Goal: Transaction & Acquisition: Obtain resource

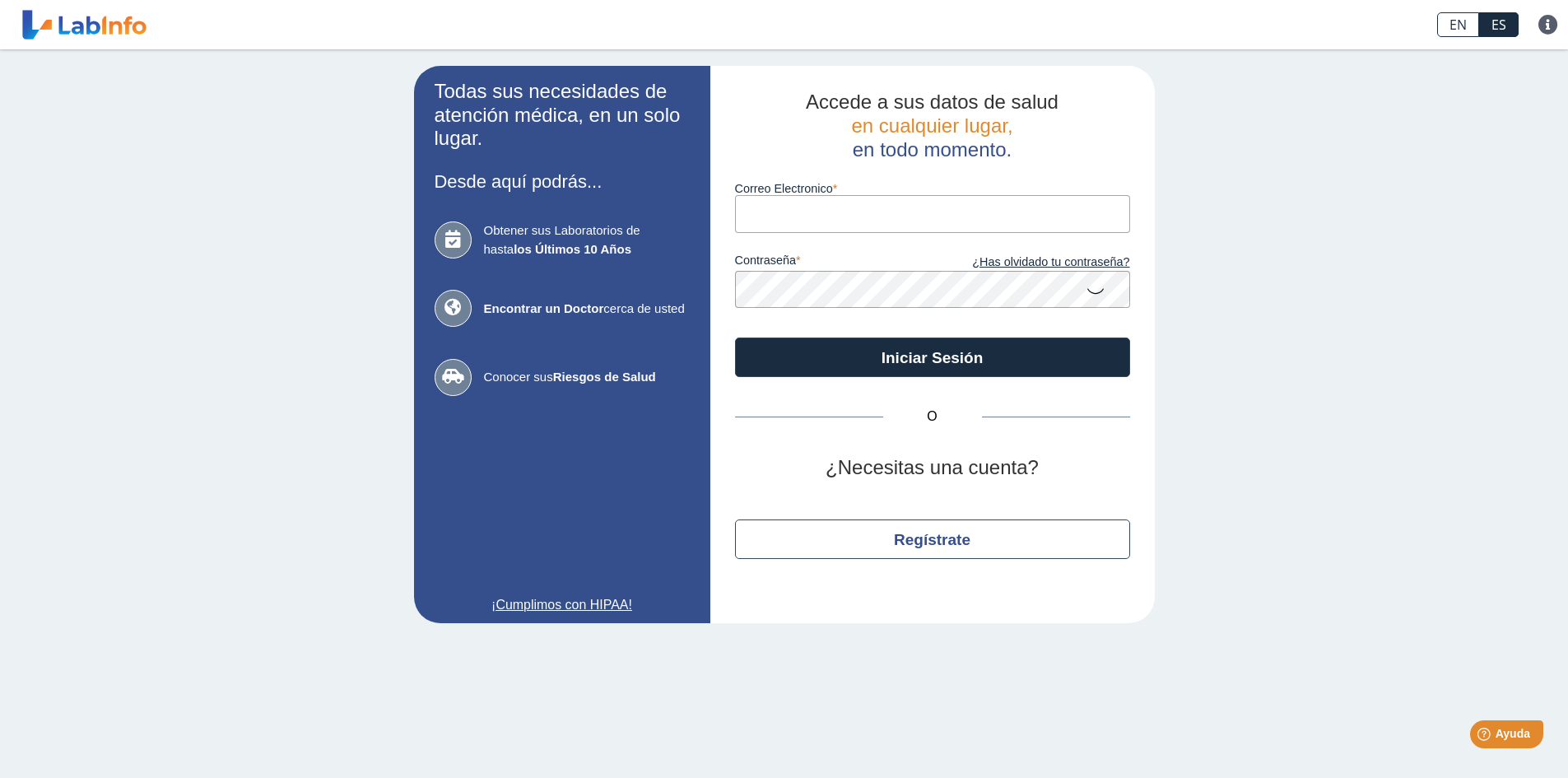
click at [871, 203] on input "Correo Electronico" at bounding box center [932, 214] width 395 height 37
type input "nancyand70@gmail.com"
click at [1094, 290] on icon at bounding box center [1094, 289] width 19 height 32
click at [1094, 290] on icon at bounding box center [1094, 289] width 19 height 29
click at [1008, 258] on link "¿Has olvidado tu contraseña?" at bounding box center [1031, 263] width 197 height 18
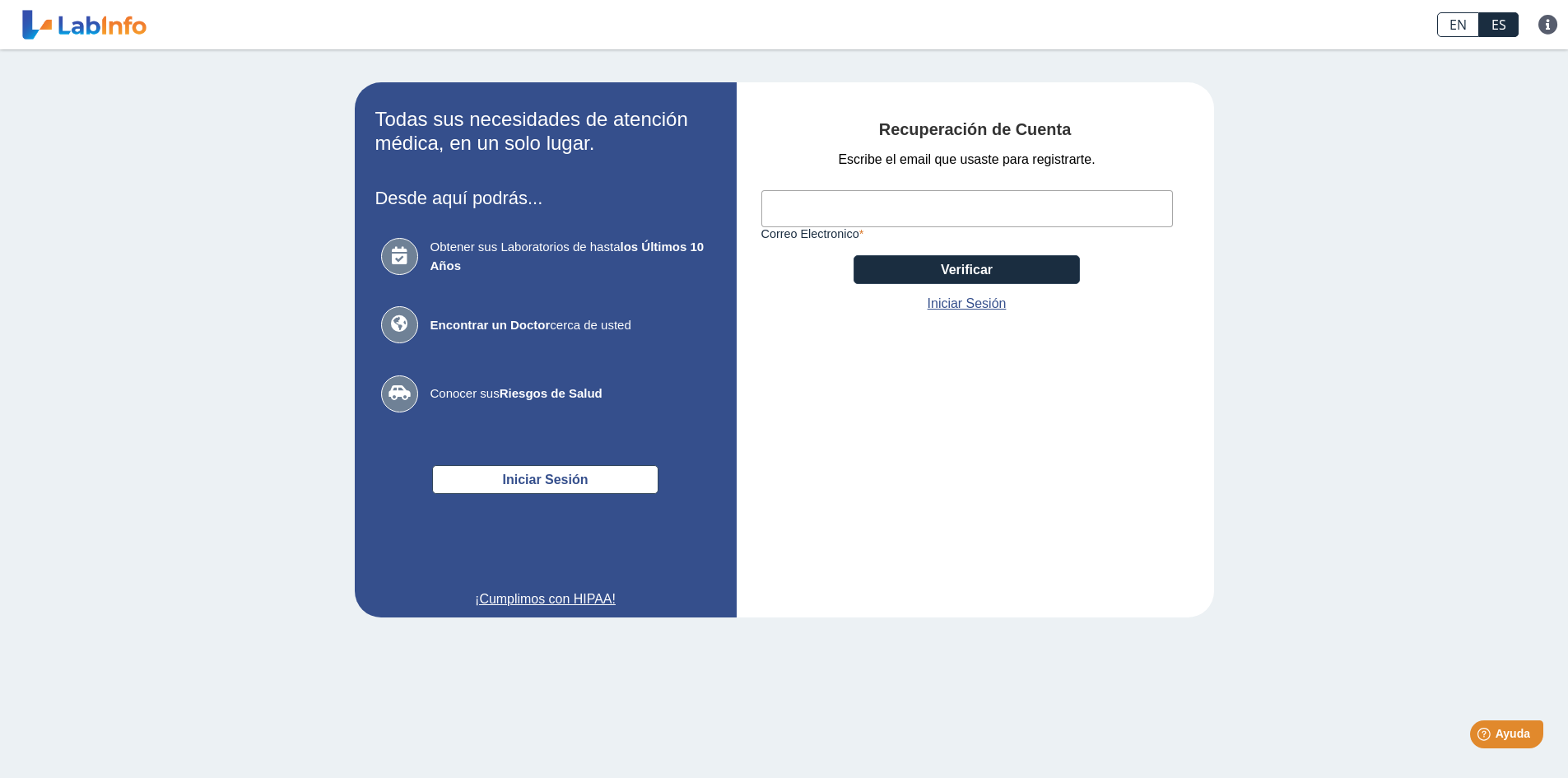
click at [958, 212] on input "Correo Electronico" at bounding box center [966, 208] width 412 height 37
type input "nancyand70@gmail.com"
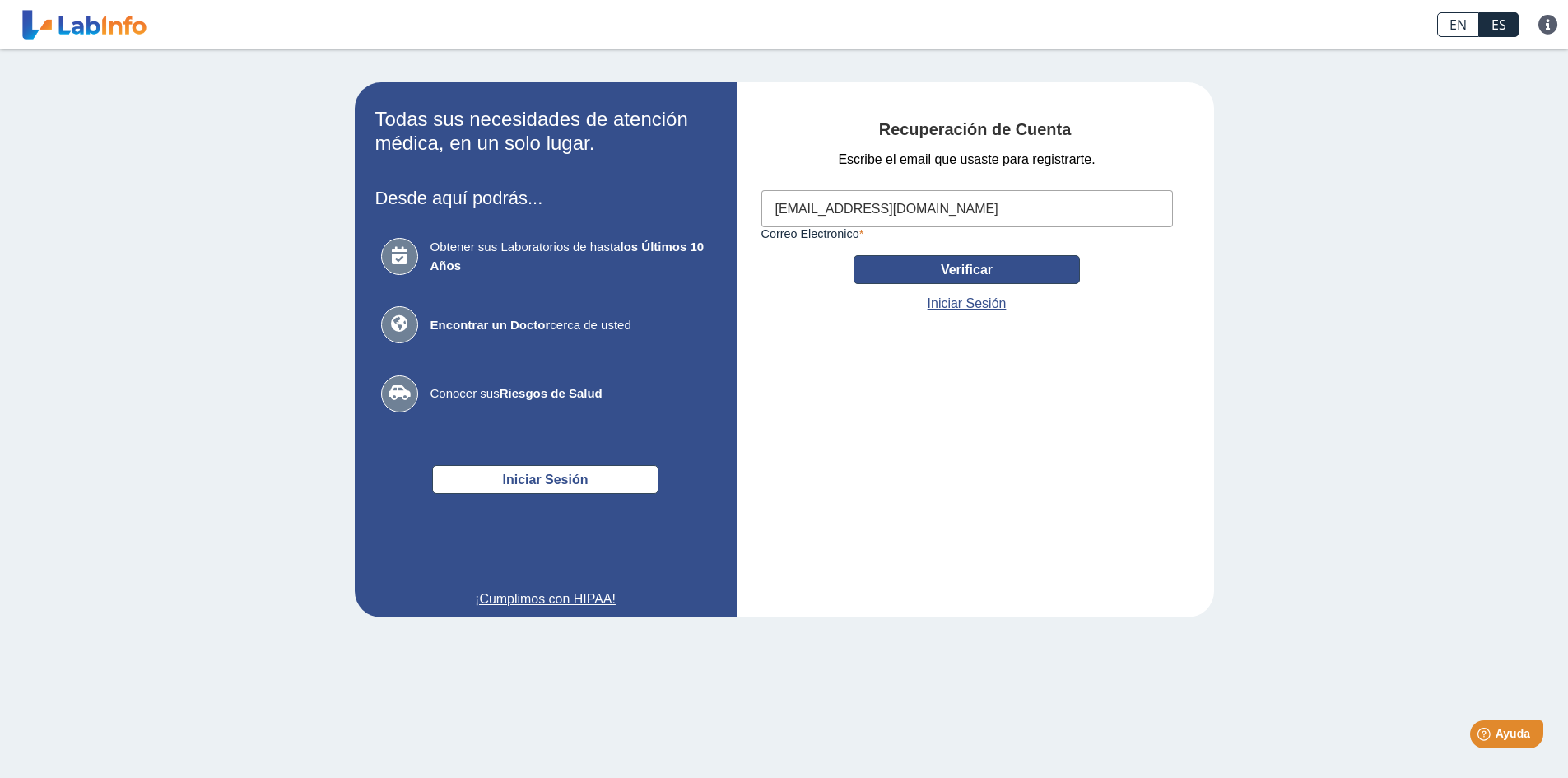
click at [955, 270] on button "Verificar" at bounding box center [966, 269] width 227 height 29
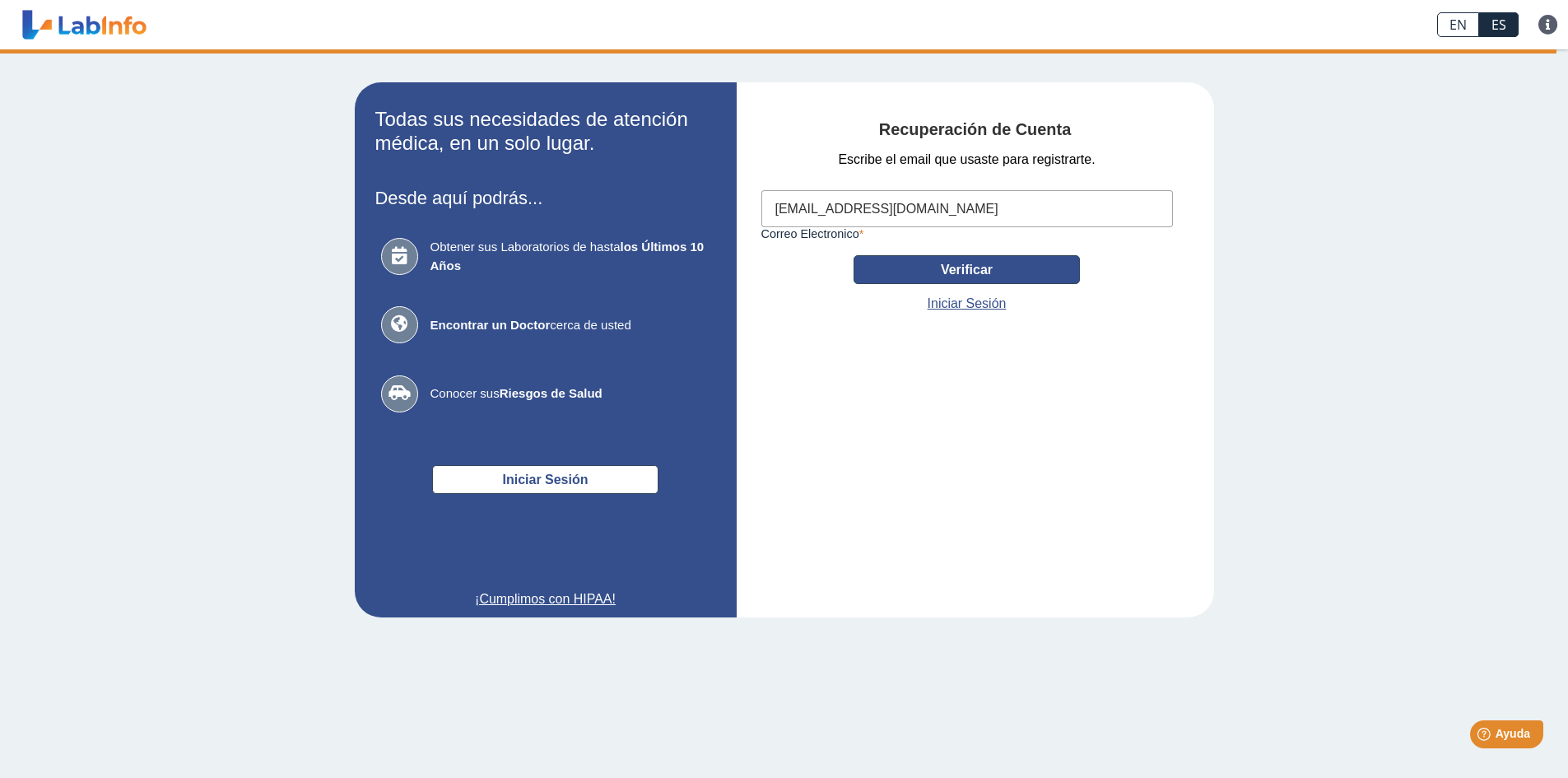
click at [973, 269] on button "Verificar" at bounding box center [966, 269] width 227 height 29
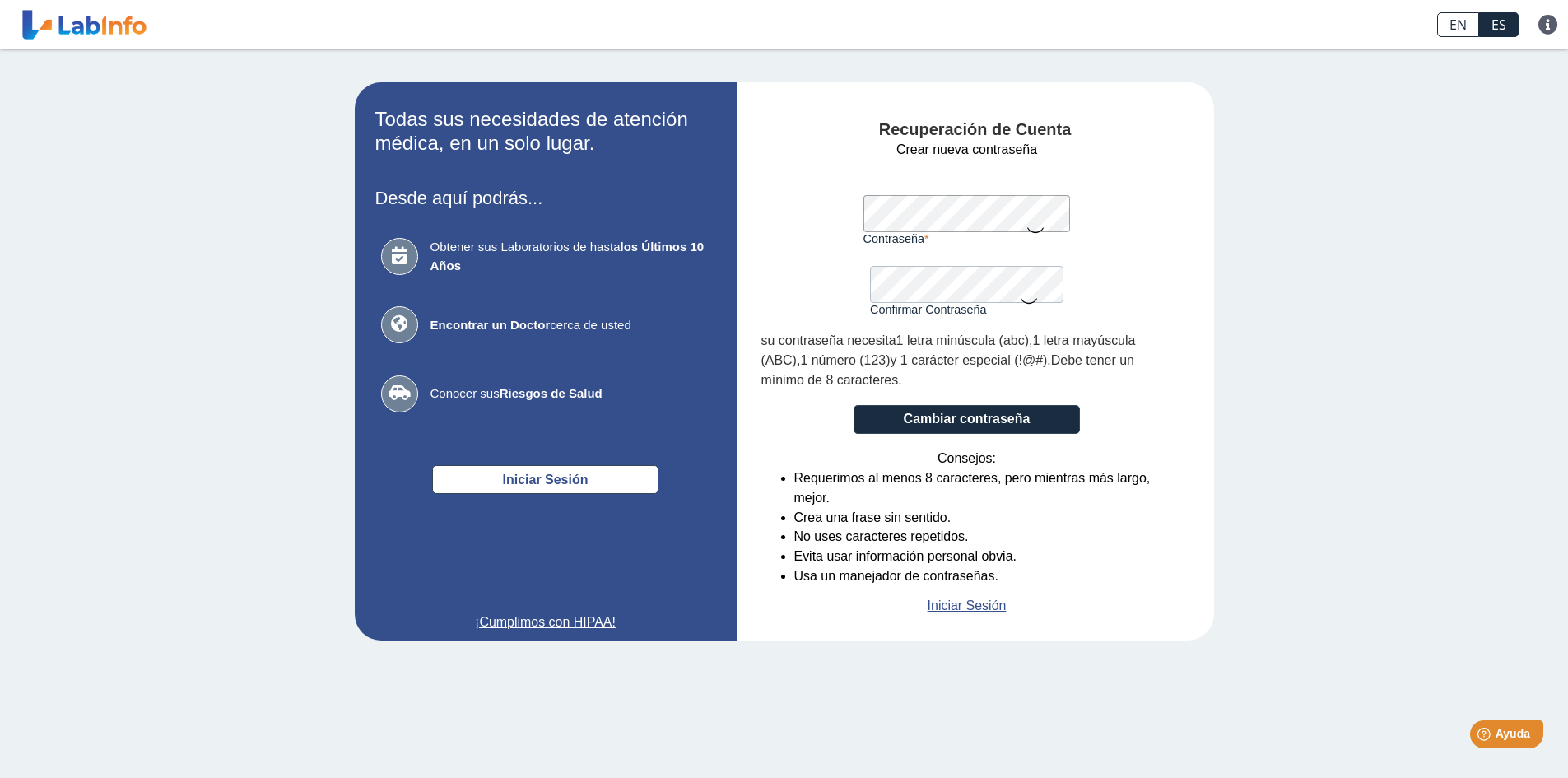
click at [762, 207] on form "Crear nueva contraseña Contraseña Una contraseña válida es requerida Confirmar …" at bounding box center [966, 378] width 412 height 476
click at [1034, 229] on icon at bounding box center [1035, 229] width 19 height 32
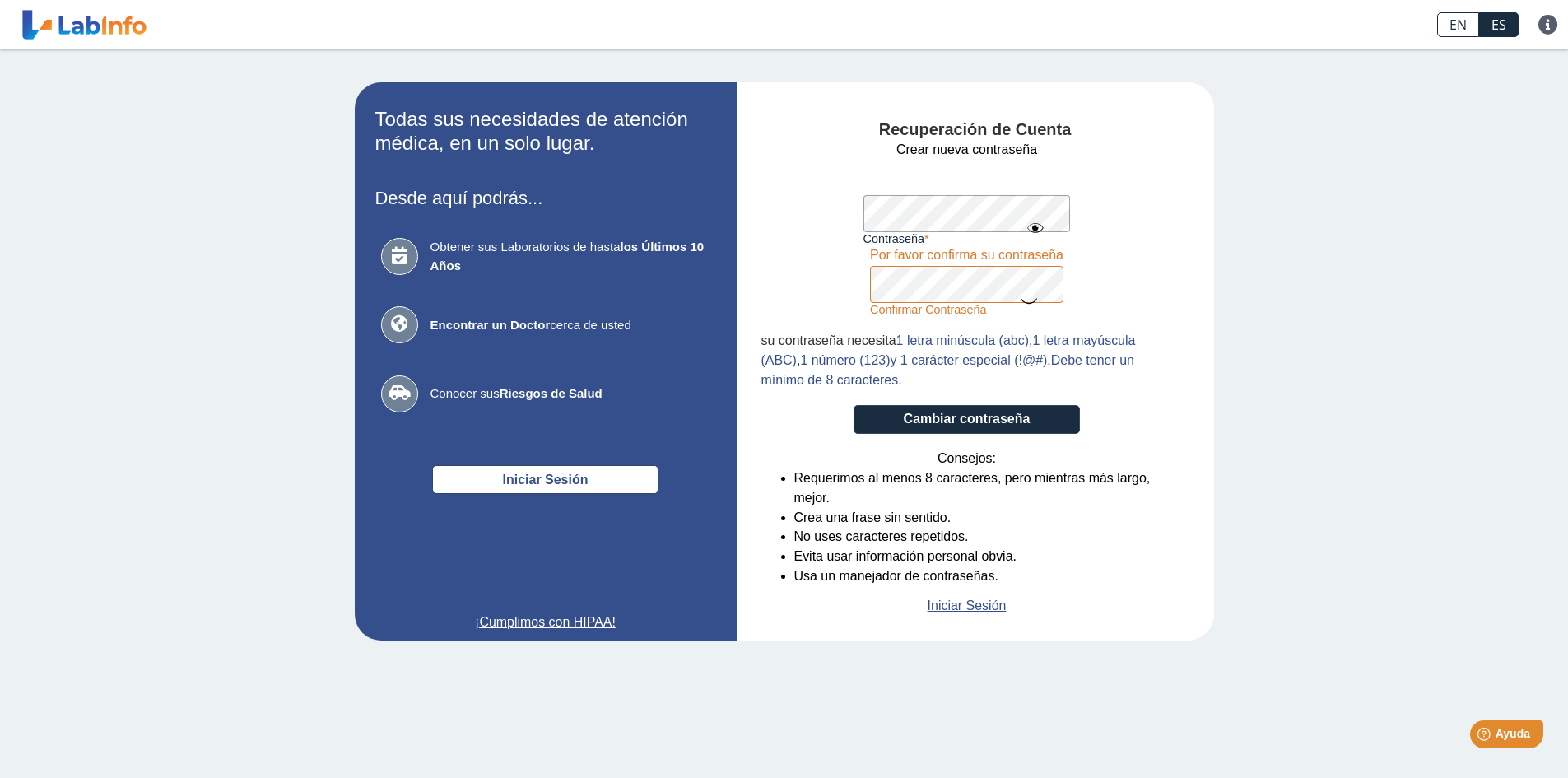
click at [1024, 298] on icon at bounding box center [1028, 300] width 19 height 32
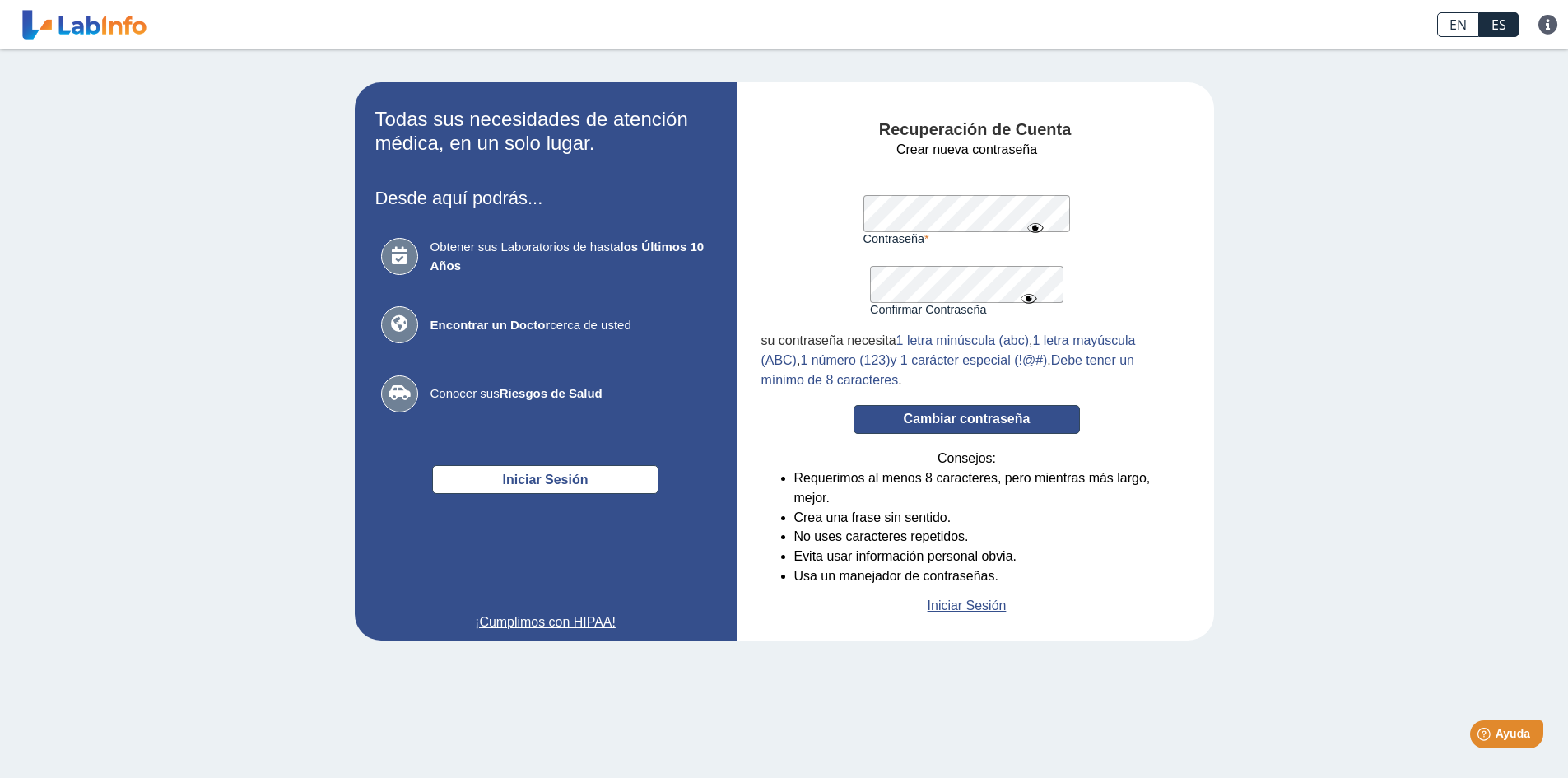
click at [999, 420] on button "Cambiar contraseña" at bounding box center [966, 419] width 227 height 29
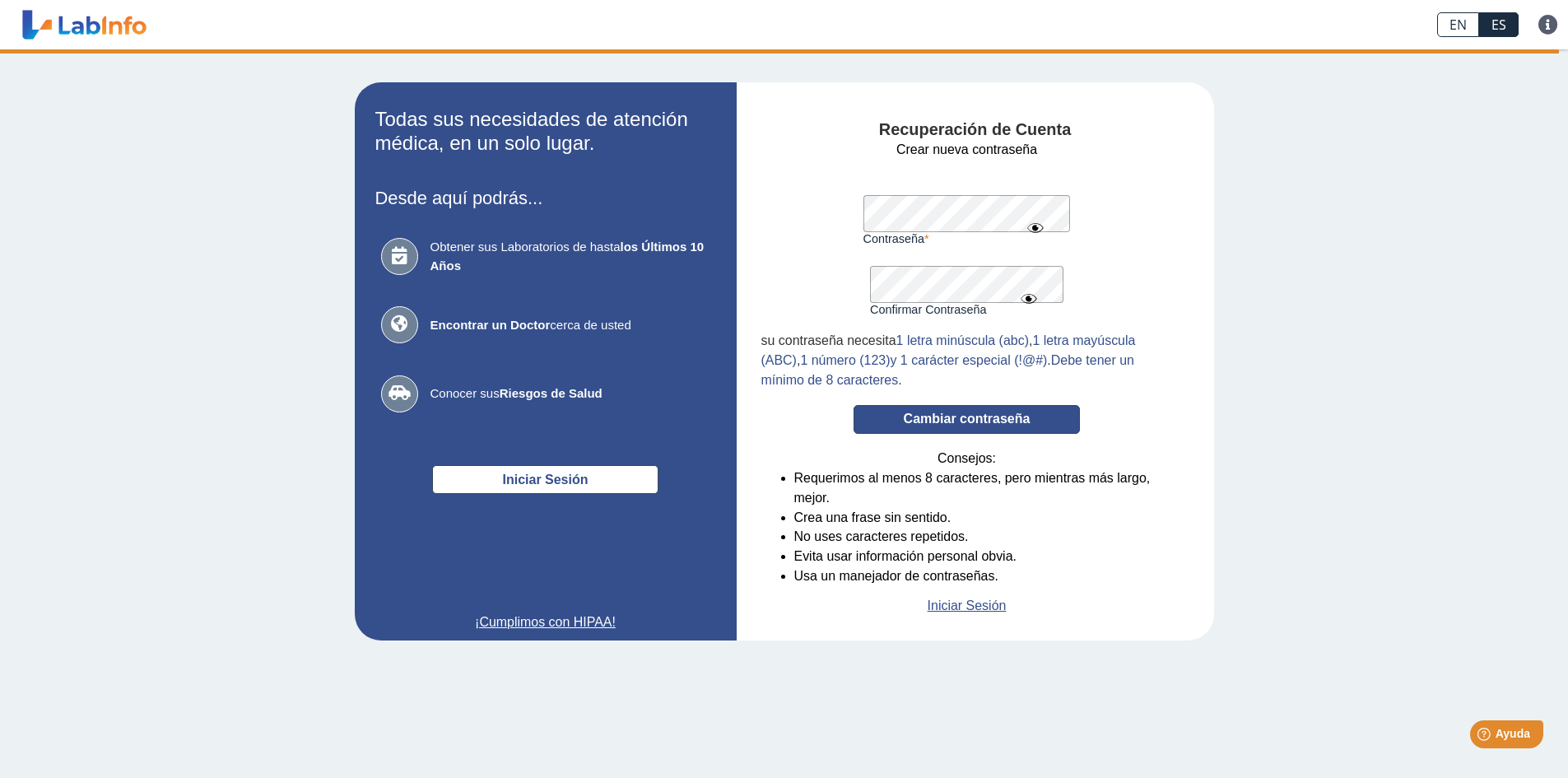
click at [991, 416] on button "Cambiar contraseña" at bounding box center [966, 419] width 227 height 29
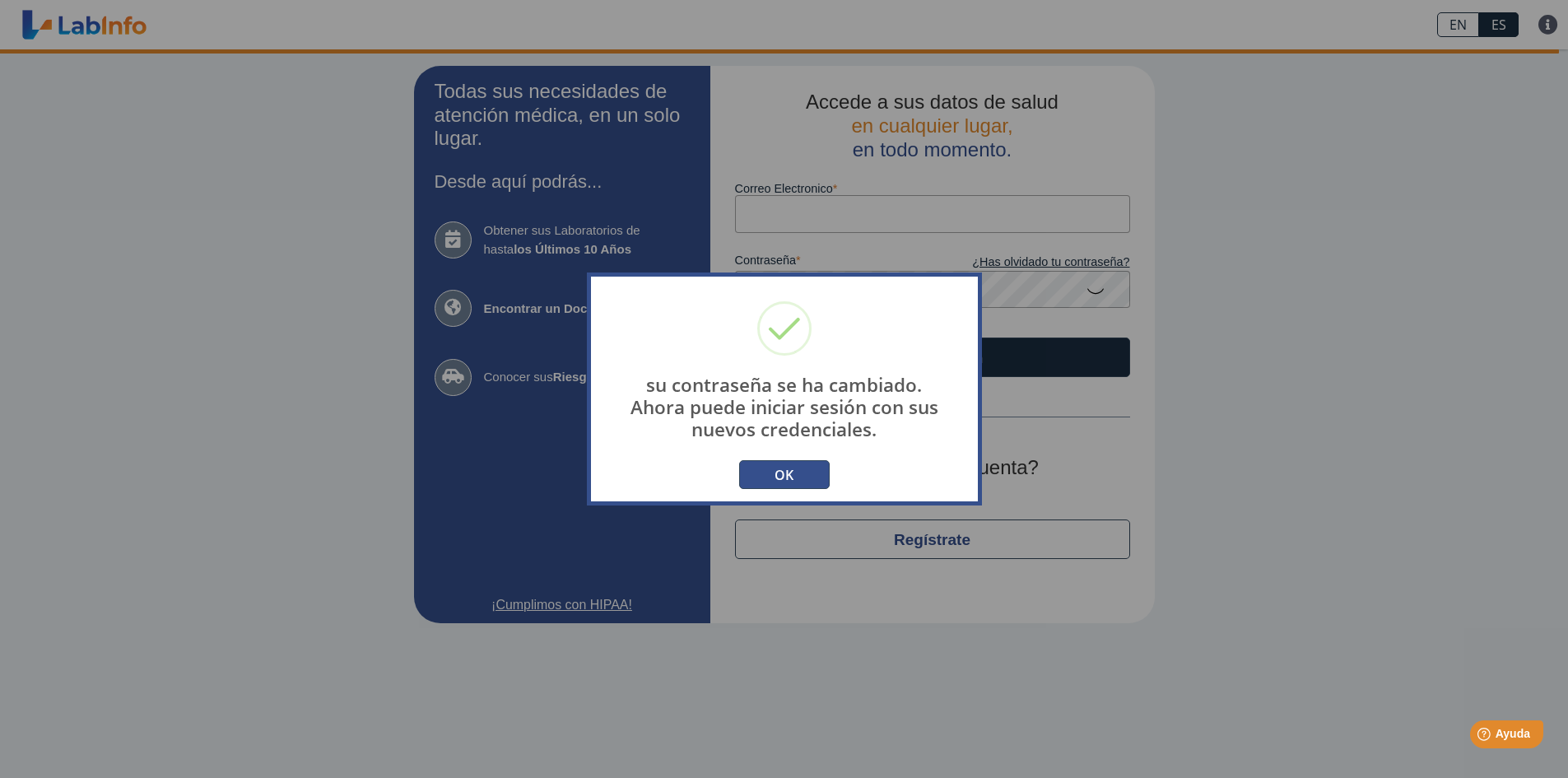
click at [782, 482] on button "OK" at bounding box center [784, 474] width 90 height 29
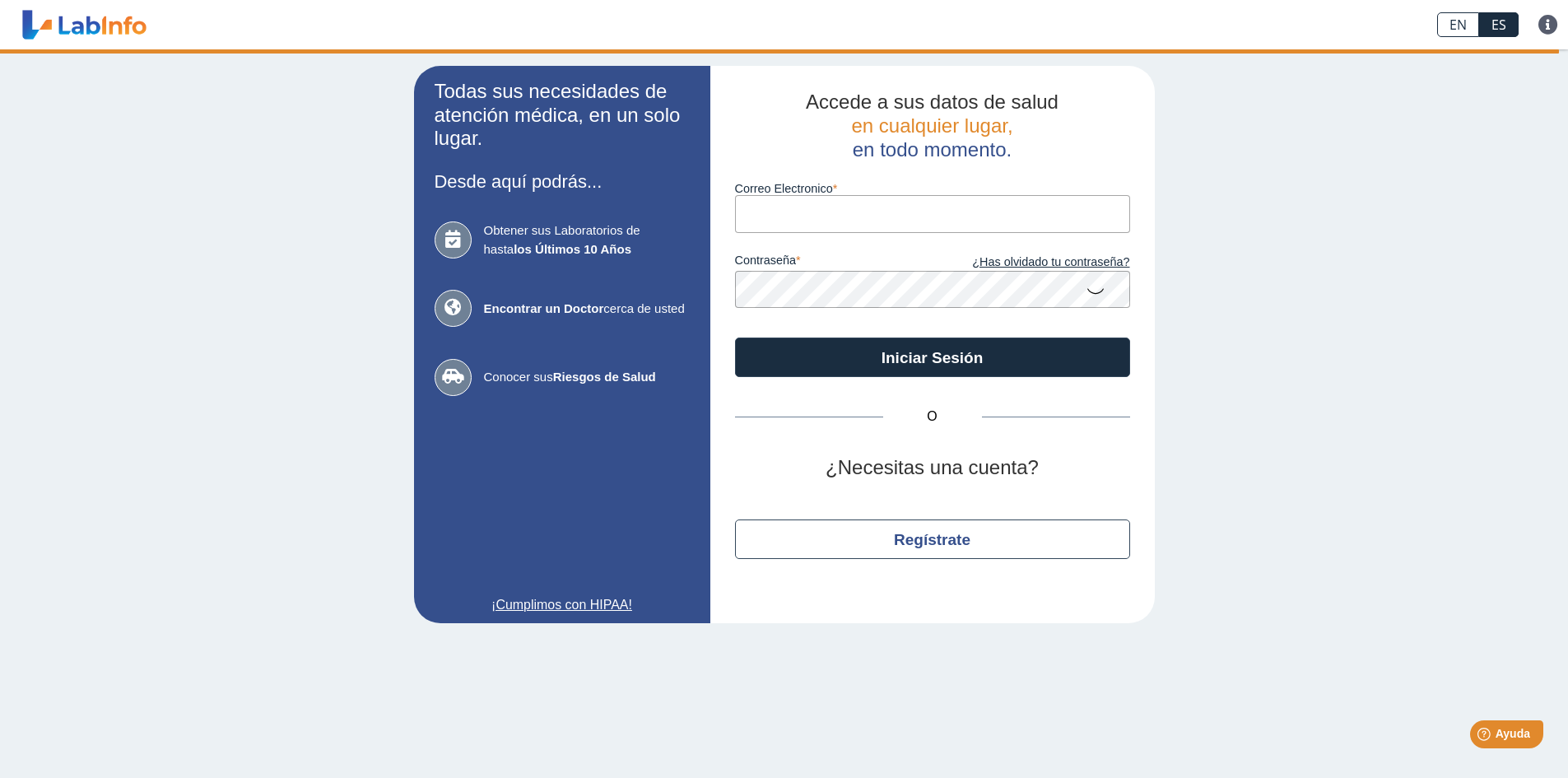
click at [783, 212] on input "Correo Electronico" at bounding box center [932, 214] width 395 height 37
type input "nancyand70@gmail.com"
click at [1092, 291] on icon at bounding box center [1094, 289] width 19 height 32
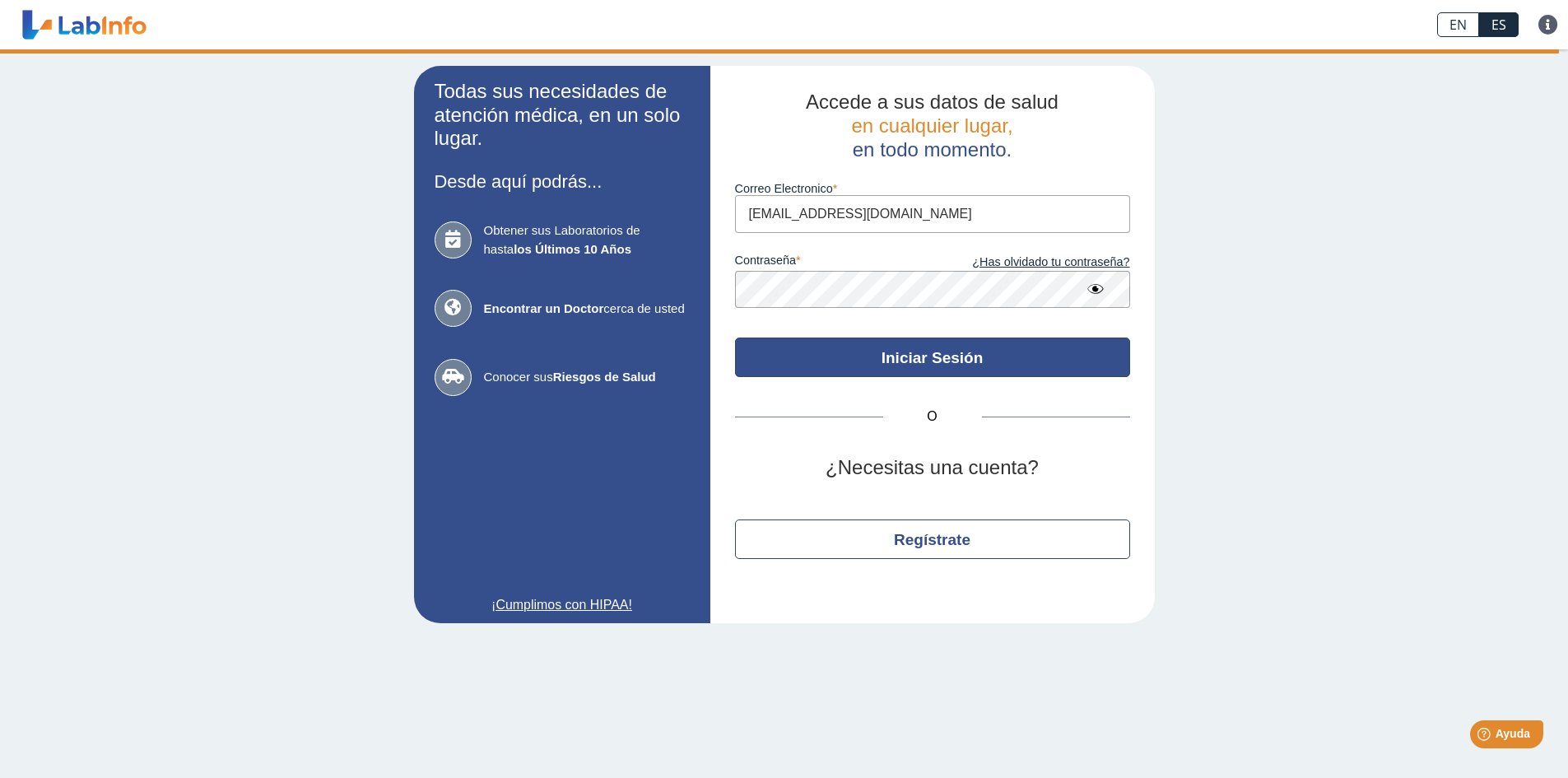
click at [938, 357] on button "Iniciar Sesión" at bounding box center [932, 357] width 395 height 40
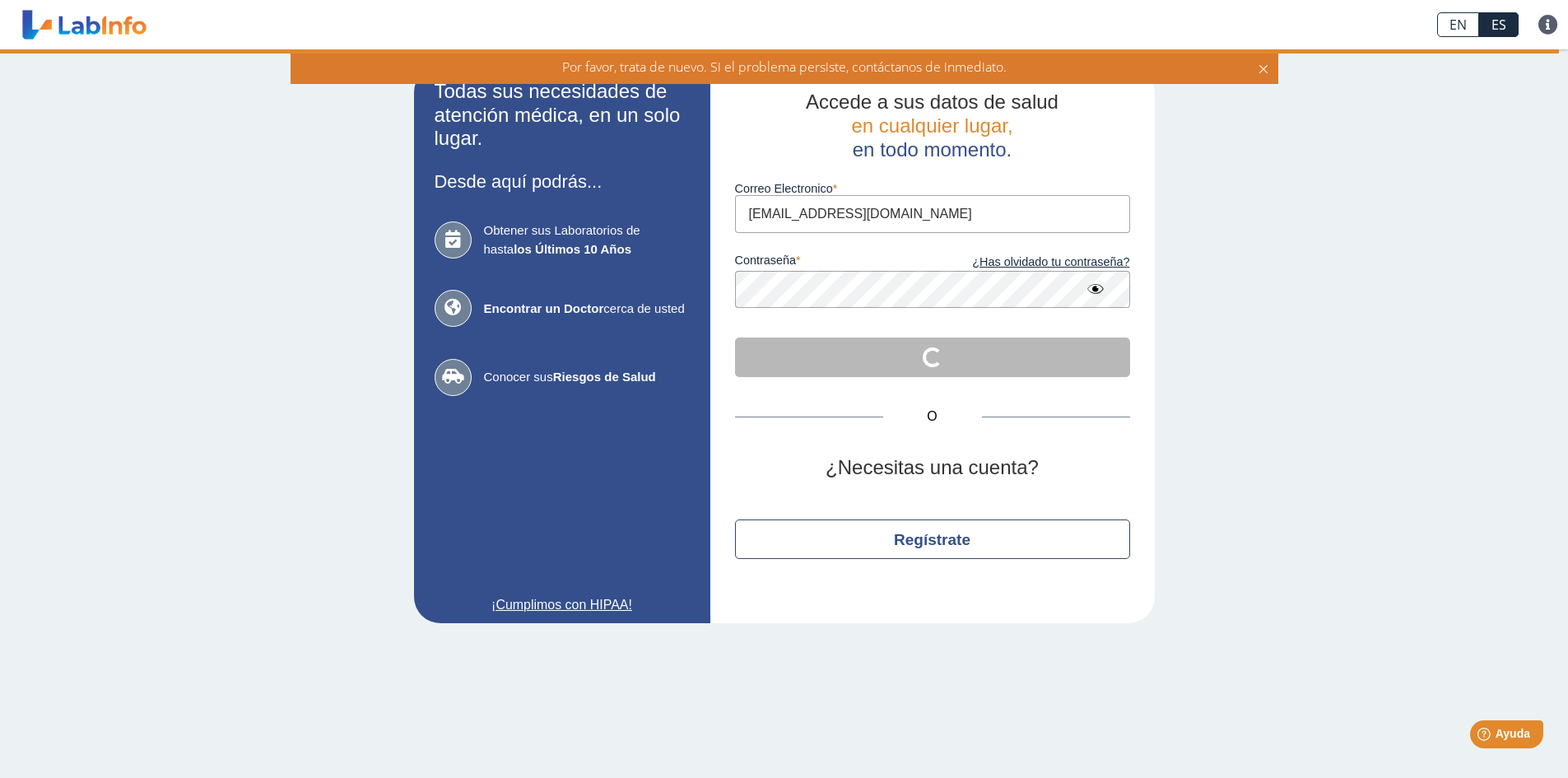
click at [1264, 65] on icon at bounding box center [1263, 67] width 13 height 18
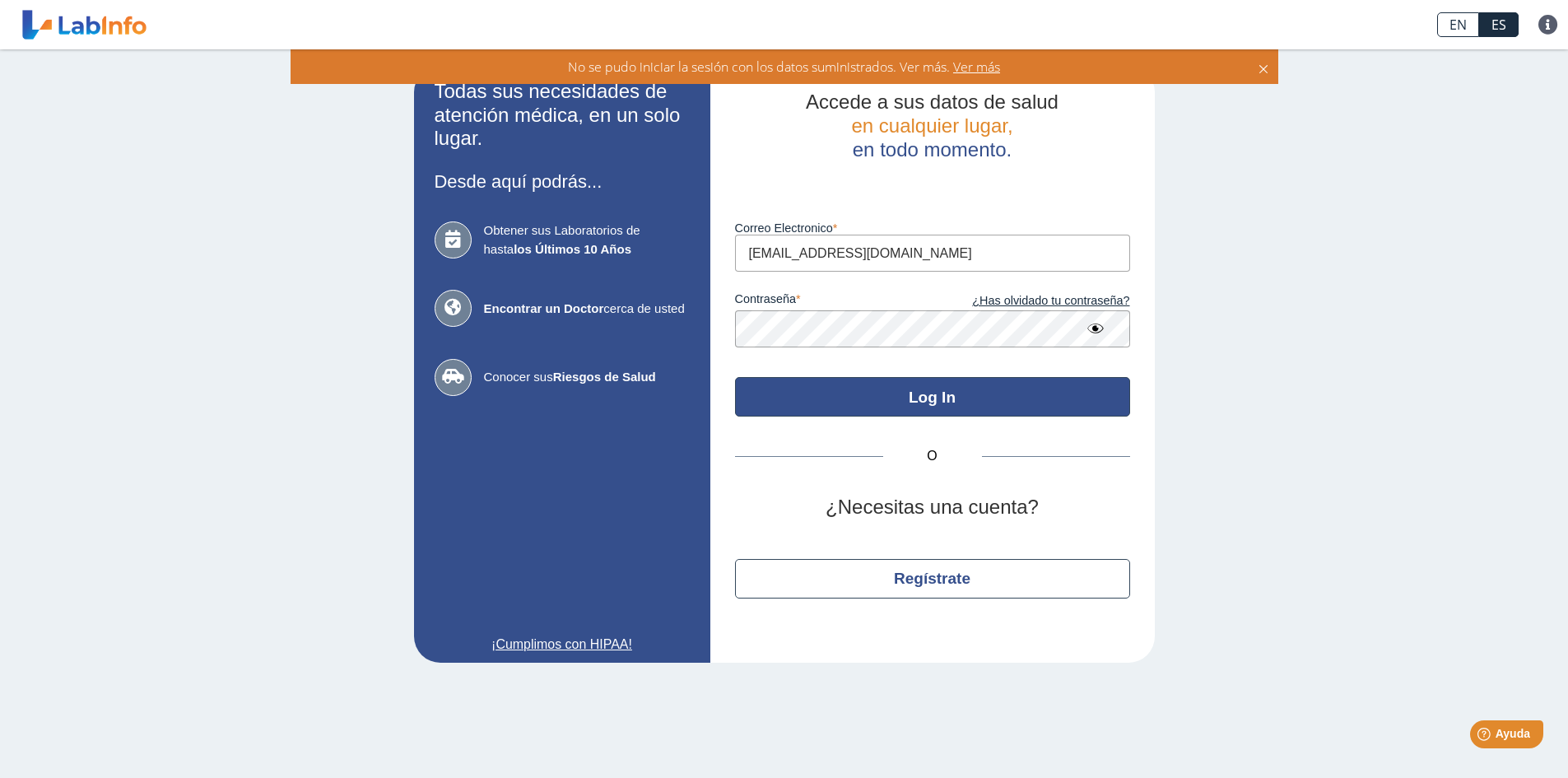
drag, startPoint x: 945, startPoint y: 398, endPoint x: 954, endPoint y: 399, distance: 9.1
click at [945, 398] on button "Log In" at bounding box center [932, 396] width 395 height 40
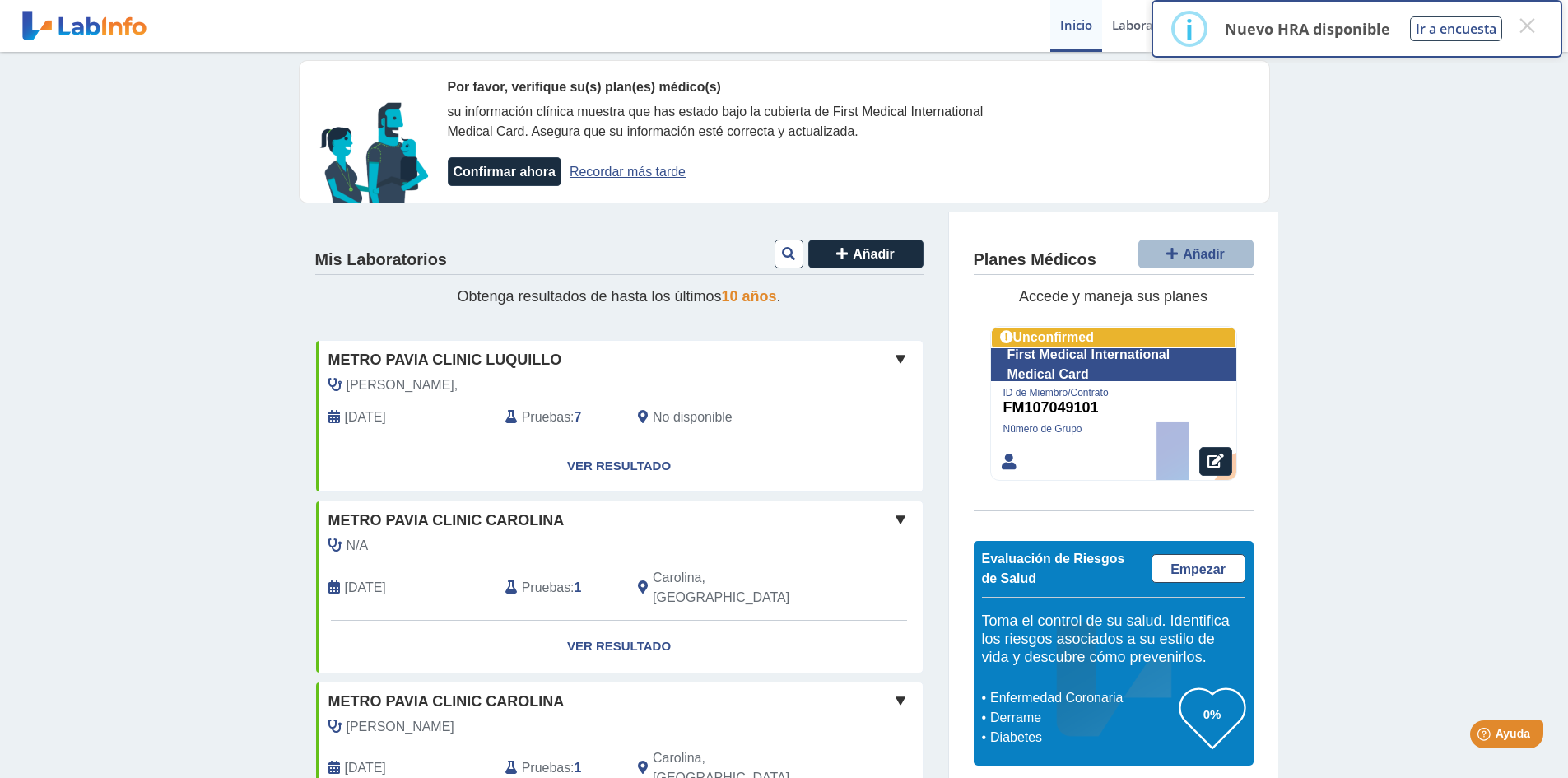
click at [756, 289] on span "10 años" at bounding box center [749, 297] width 55 height 17
click at [1530, 27] on button "×" at bounding box center [1527, 26] width 29 height 29
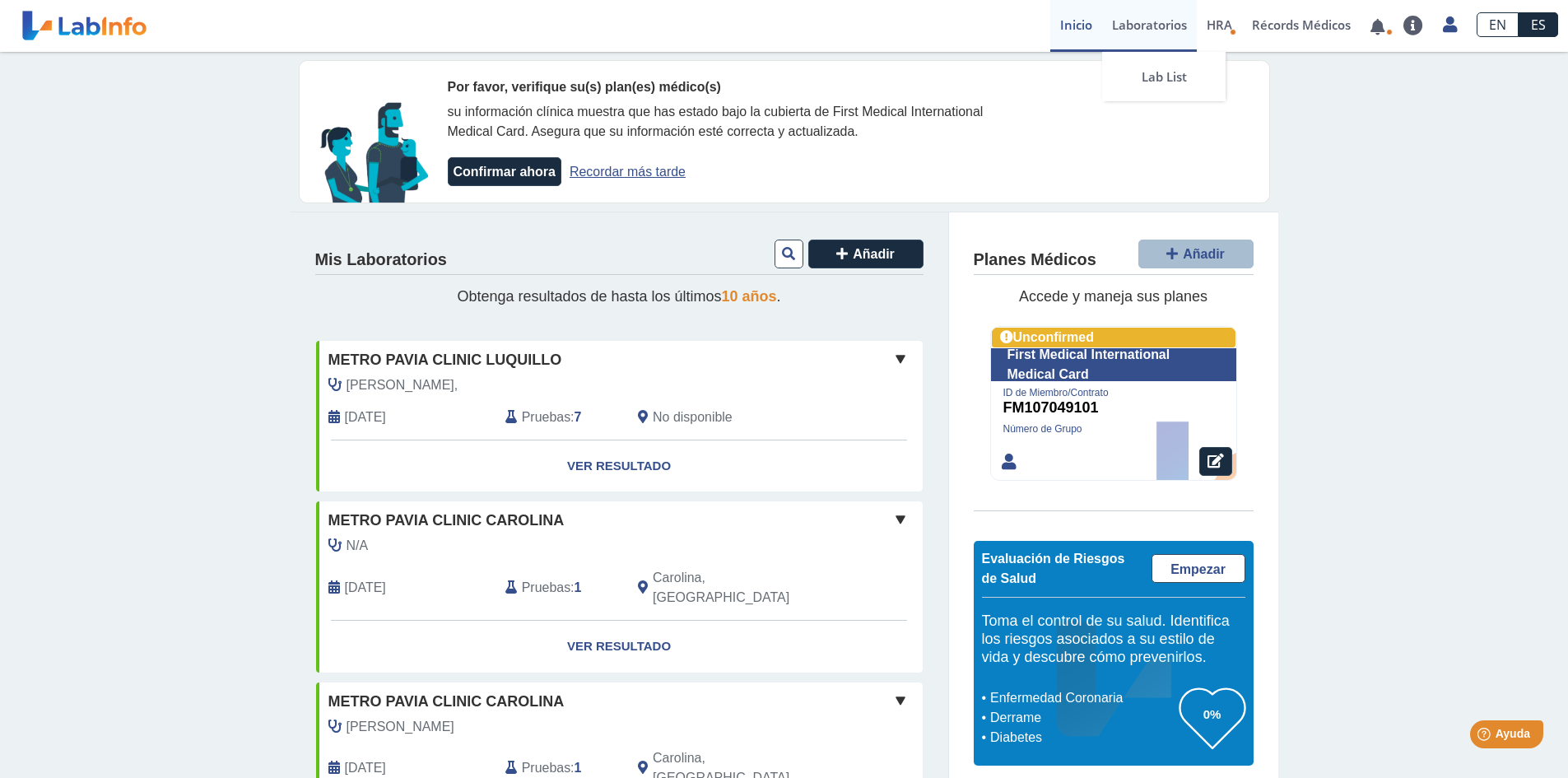
click at [1172, 31] on link "Laboratorios" at bounding box center [1149, 26] width 95 height 52
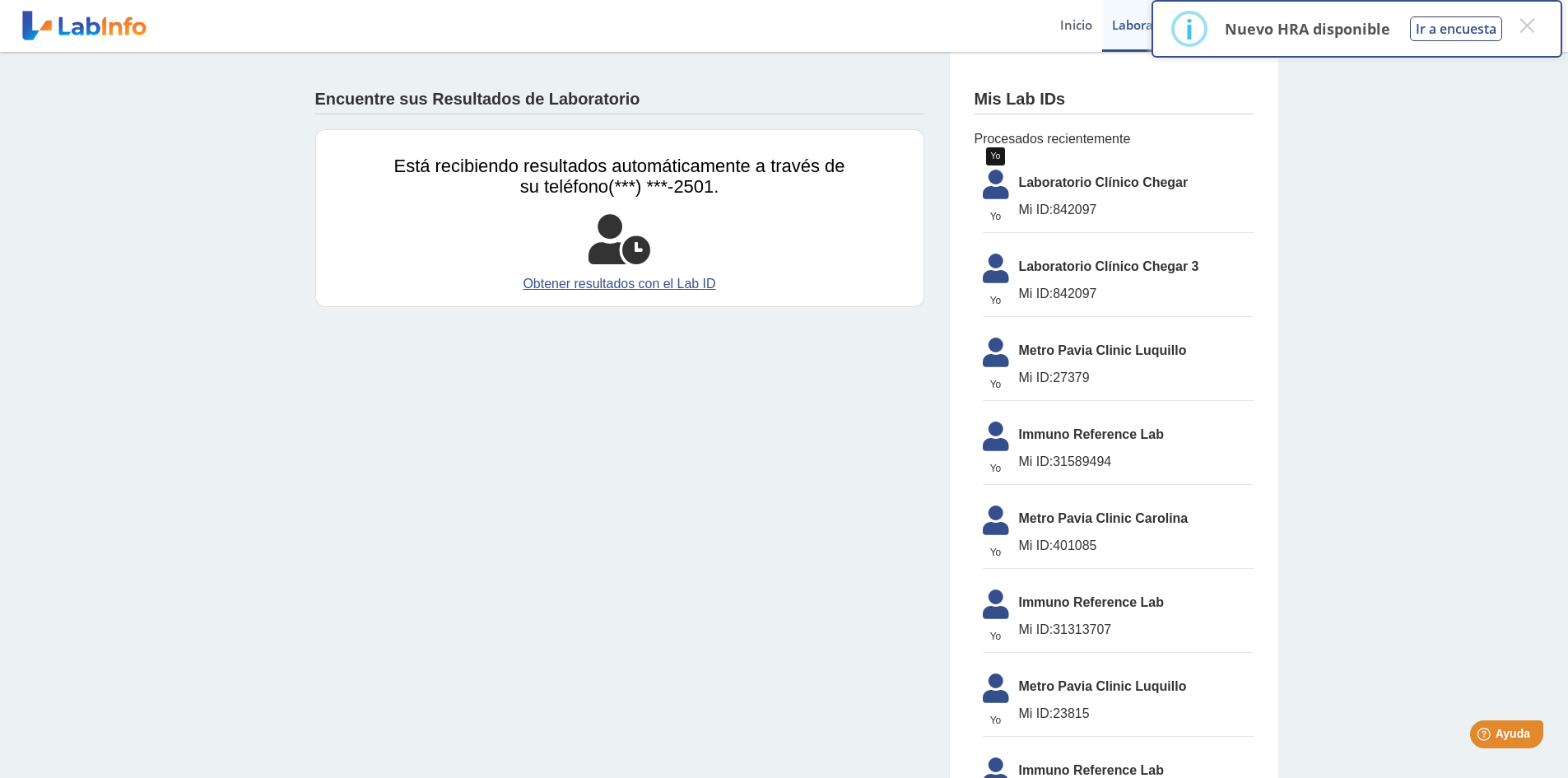
click at [989, 194] on icon at bounding box center [996, 189] width 46 height 40
click at [1153, 216] on span "Mi ID: 842097" at bounding box center [1136, 209] width 235 height 19
click at [1023, 197] on li "Yo Yo Laboratorio Clínico Chegar Mi ID: 842097" at bounding box center [1118, 197] width 271 height 72
click at [991, 279] on icon at bounding box center [996, 273] width 46 height 40
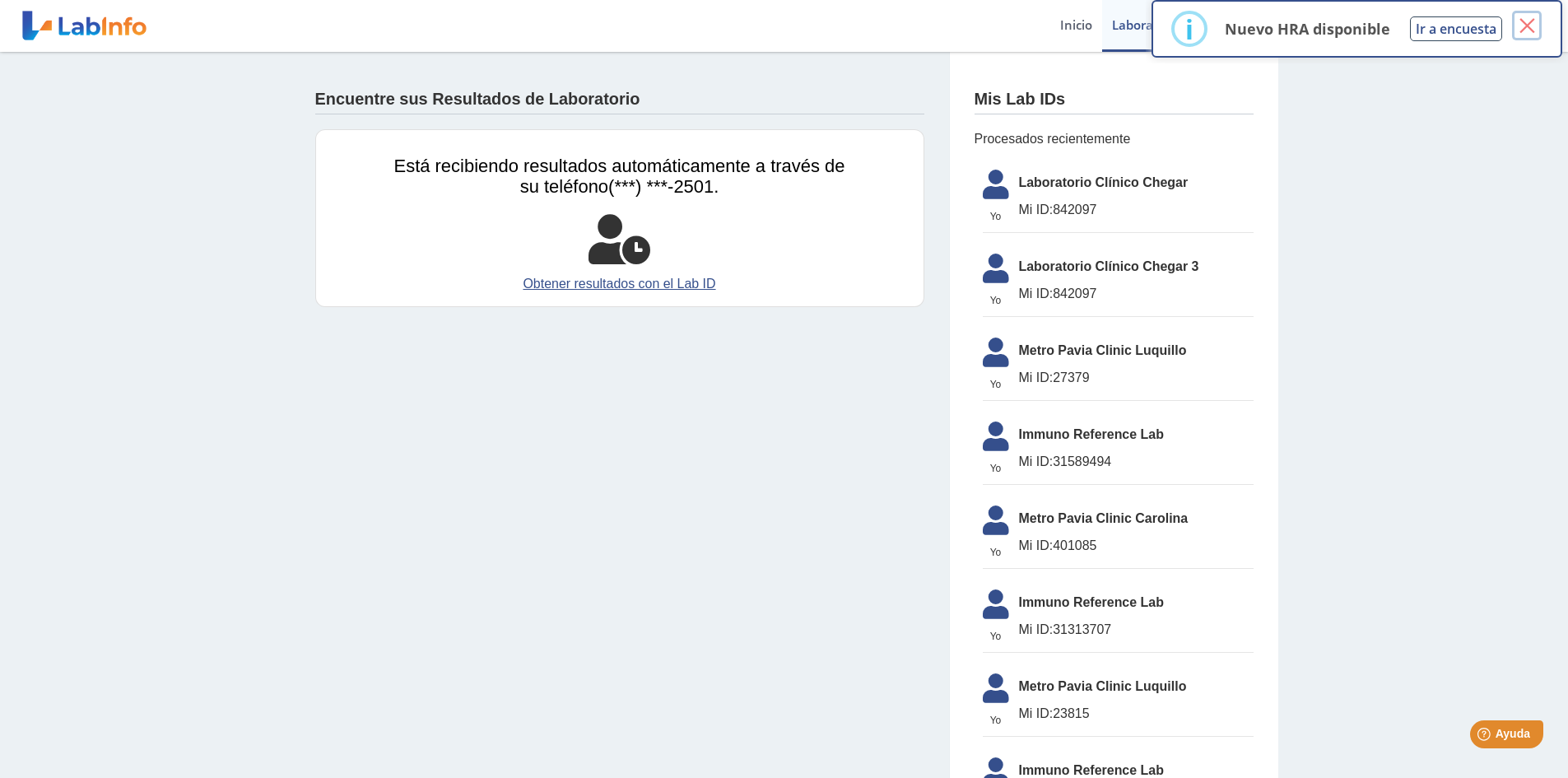
click at [1526, 28] on button "×" at bounding box center [1527, 26] width 29 height 29
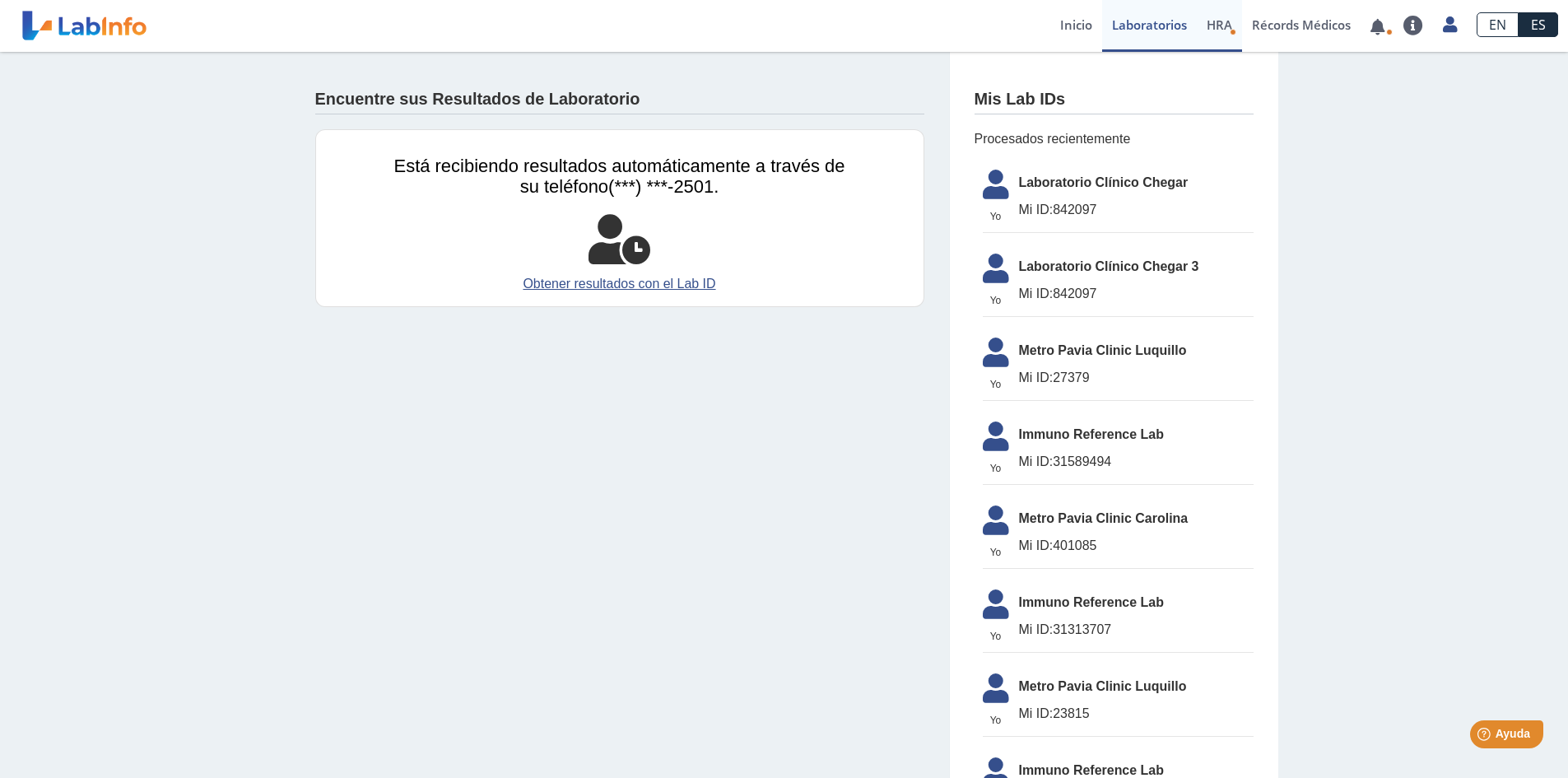
click at [1225, 30] on span "HRA" at bounding box center [1220, 25] width 26 height 17
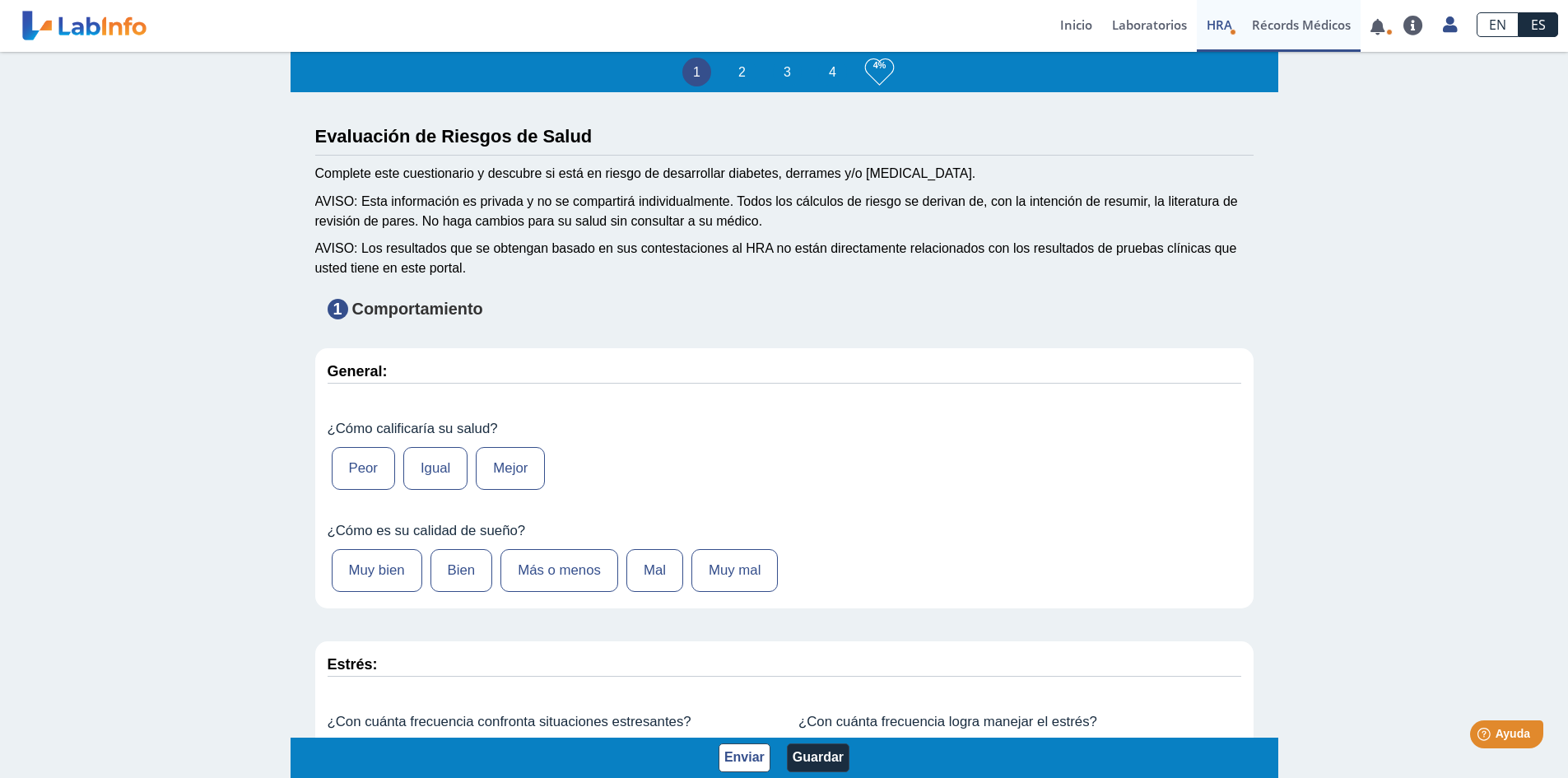
click at [1301, 22] on link "Récords Médicos" at bounding box center [1301, 26] width 119 height 52
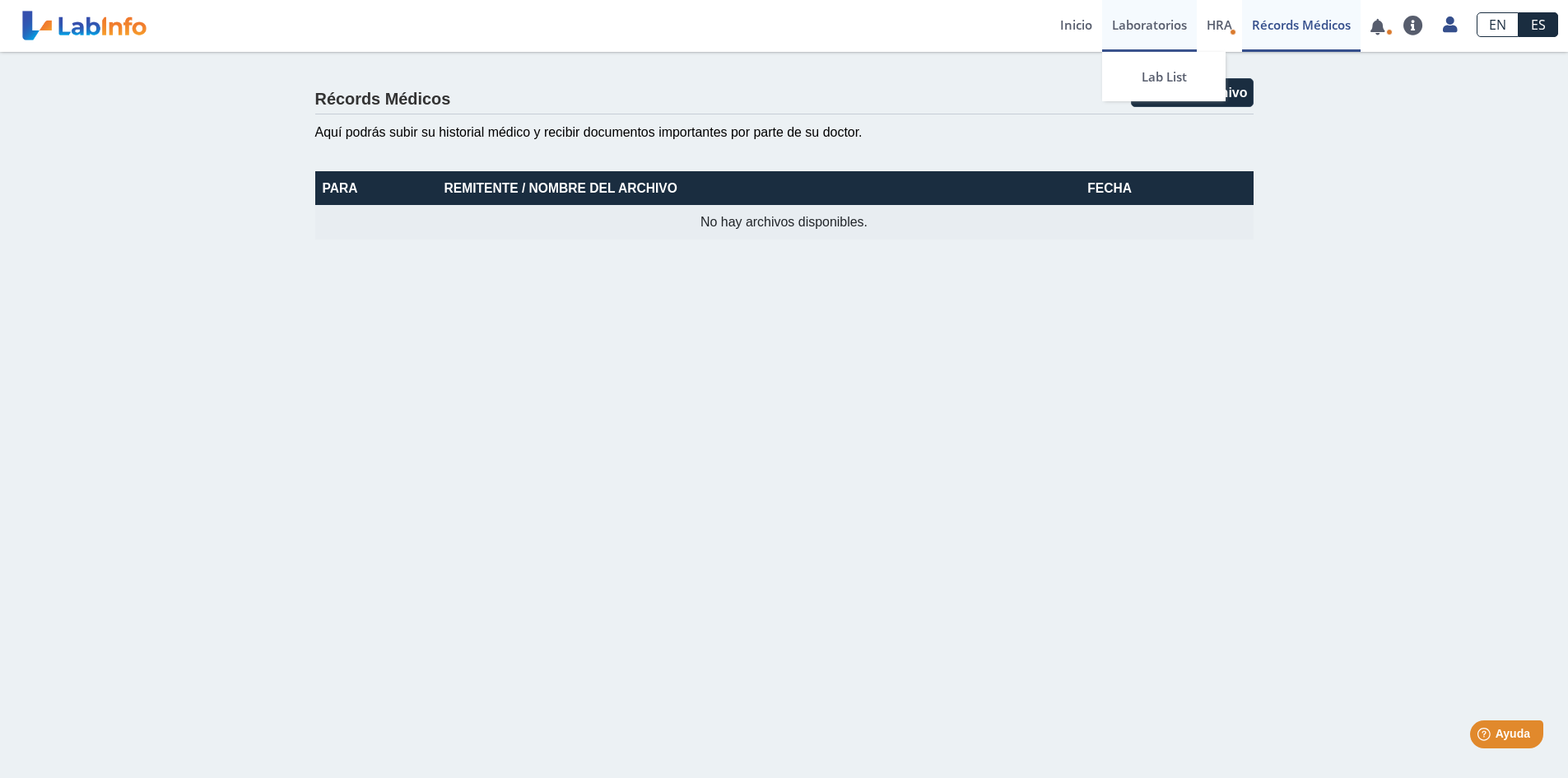
click at [1122, 29] on link "Laboratorios" at bounding box center [1149, 26] width 95 height 52
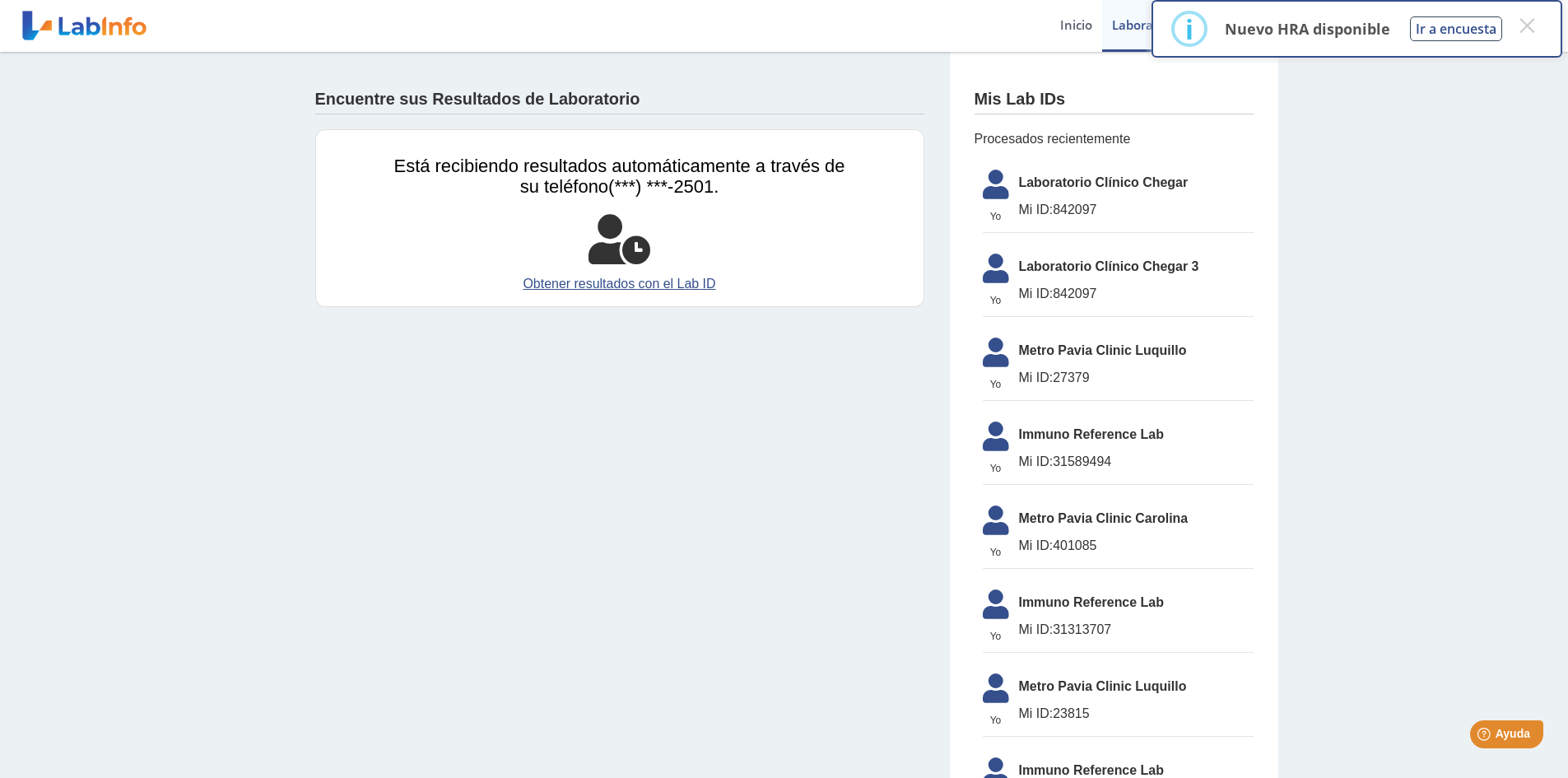
click at [1106, 203] on span "Mi ID: 842097" at bounding box center [1136, 209] width 235 height 19
click at [1106, 203] on span "Mi ID: 842097" at bounding box center [1136, 209] width 235 height 19
click at [1053, 189] on span "Laboratorio Clínico Chegar" at bounding box center [1136, 183] width 235 height 19
click at [1052, 189] on span "Laboratorio Clínico Chegar" at bounding box center [1136, 183] width 235 height 19
click at [684, 289] on link "Obtener resultados con el Lab ID" at bounding box center [620, 283] width 451 height 19
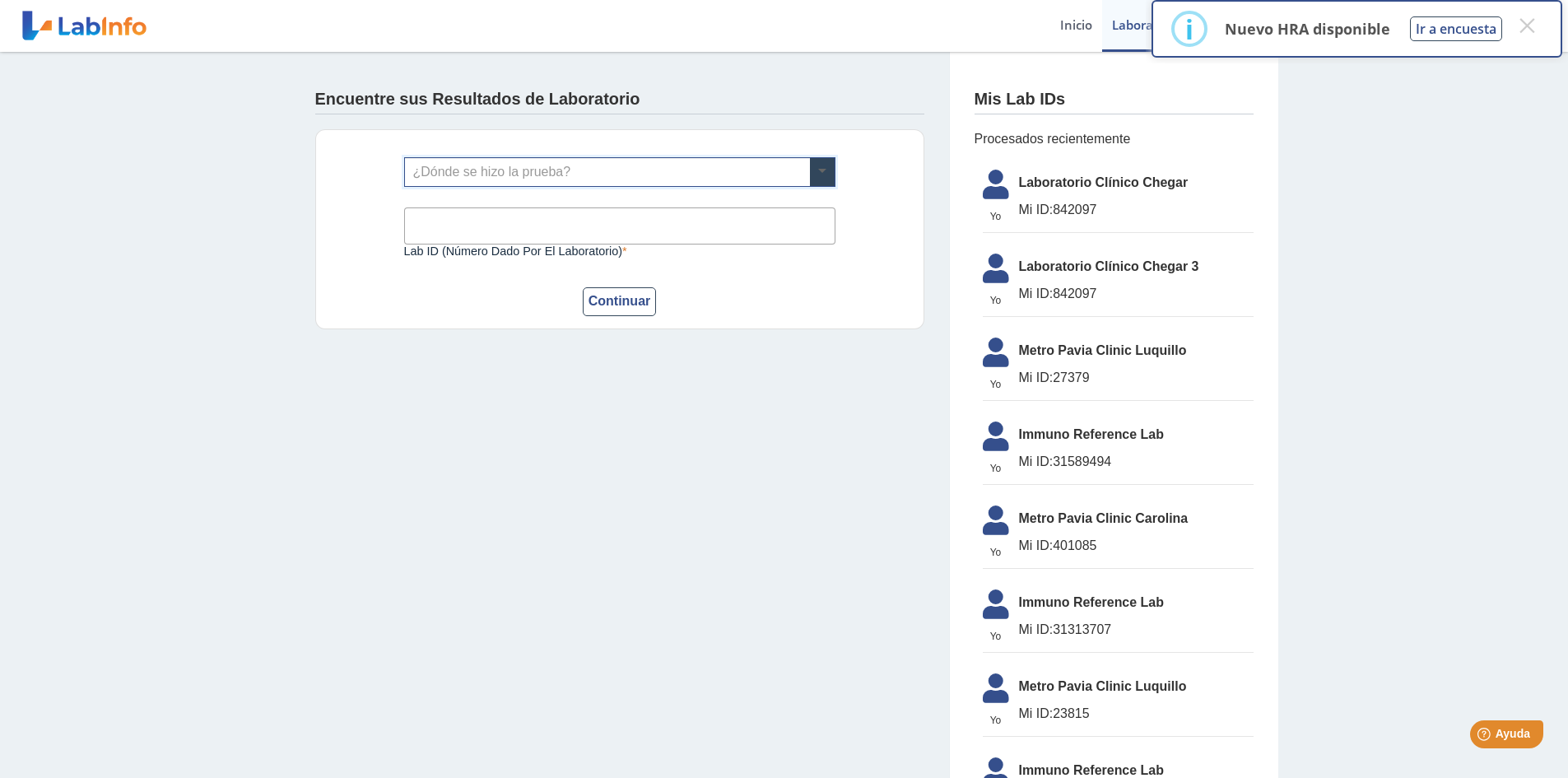
click at [813, 169] on span at bounding box center [822, 172] width 25 height 28
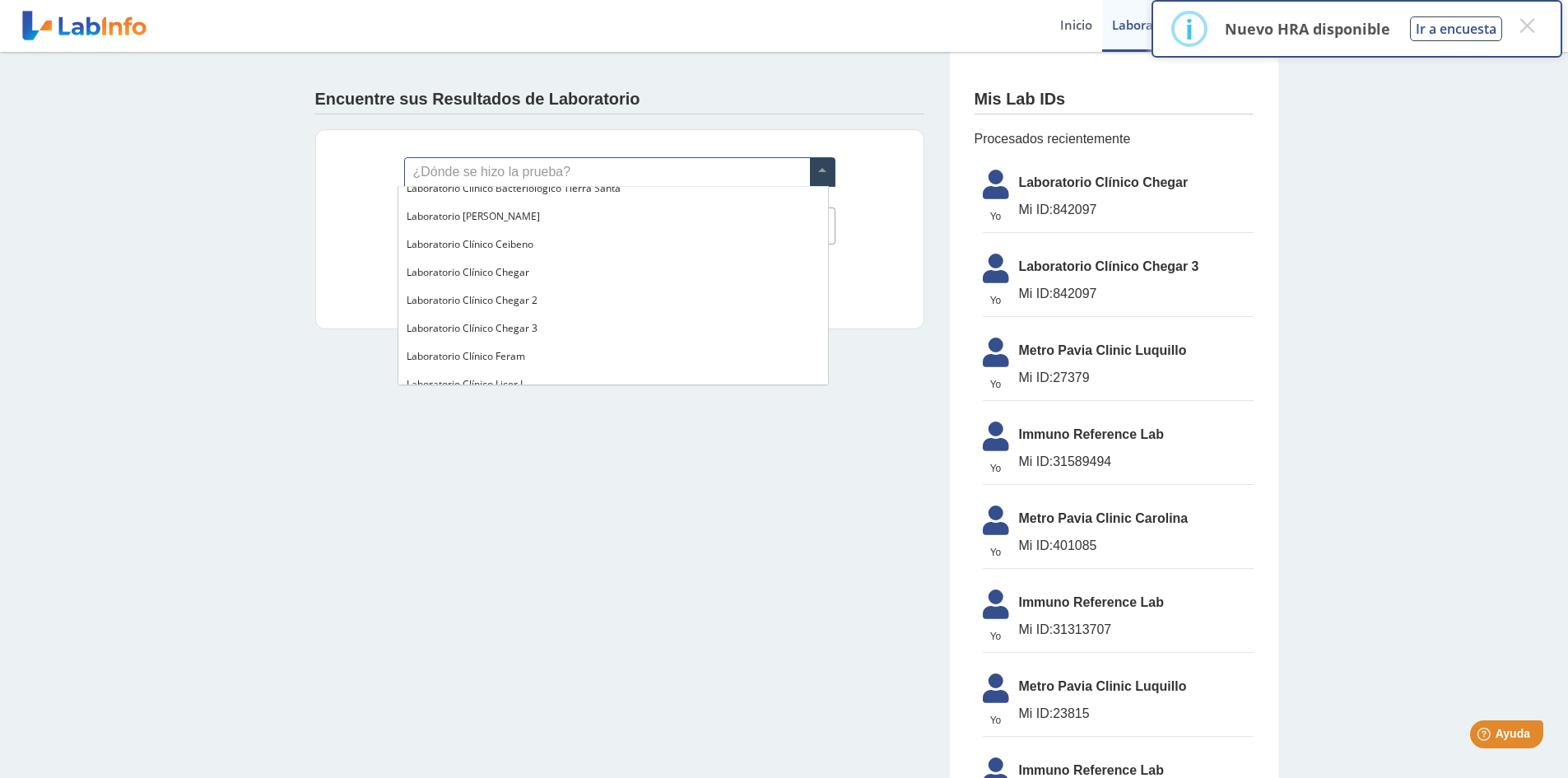
scroll to position [576, 0]
click at [811, 167] on span at bounding box center [822, 172] width 25 height 28
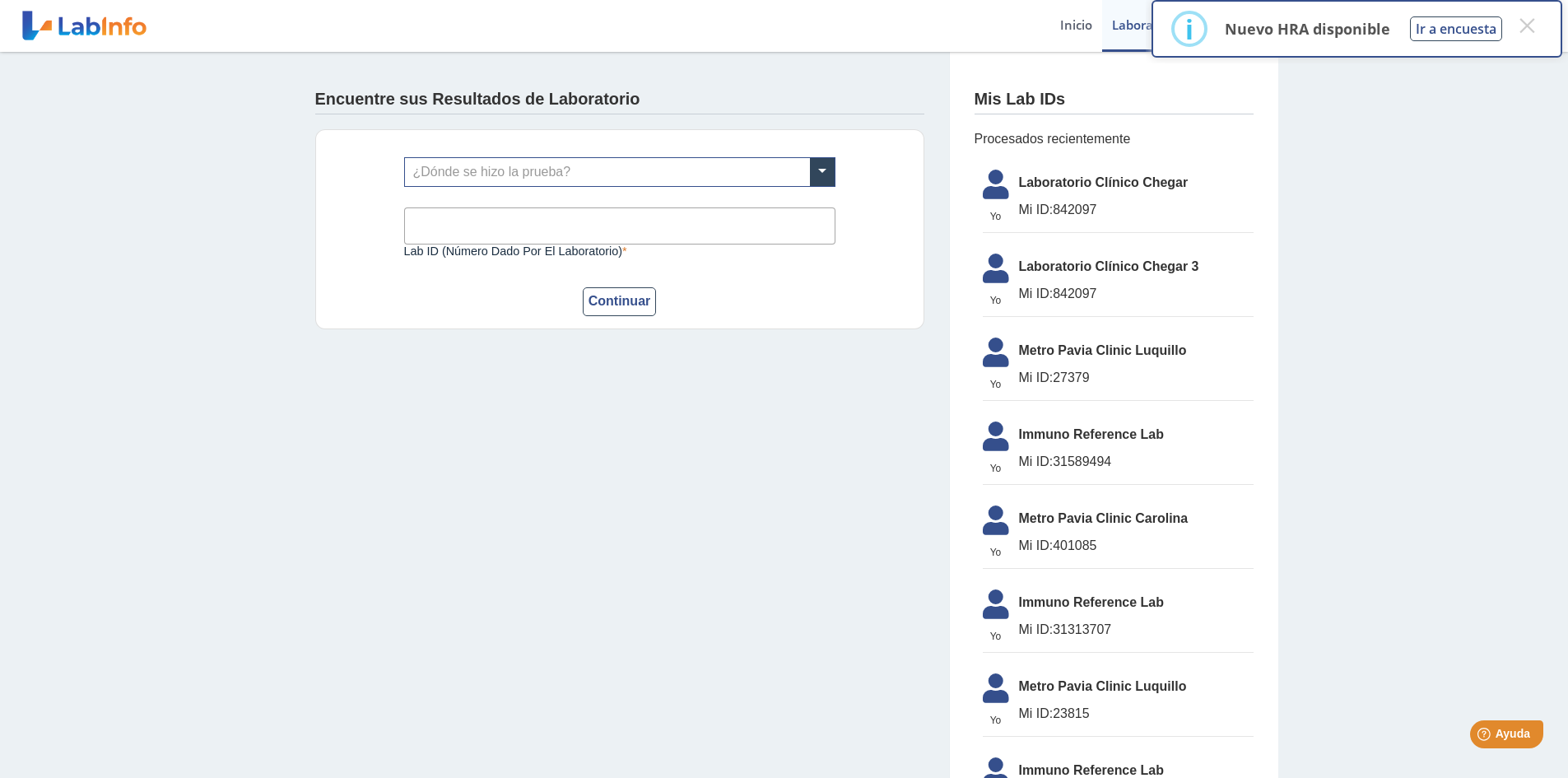
drag, startPoint x: 1048, startPoint y: 207, endPoint x: 1088, endPoint y: 212, distance: 40.3
click at [1113, 215] on span "Mi ID: 842097" at bounding box center [1136, 209] width 235 height 19
copy span "842097"
paste input "842097"
type input "842097"
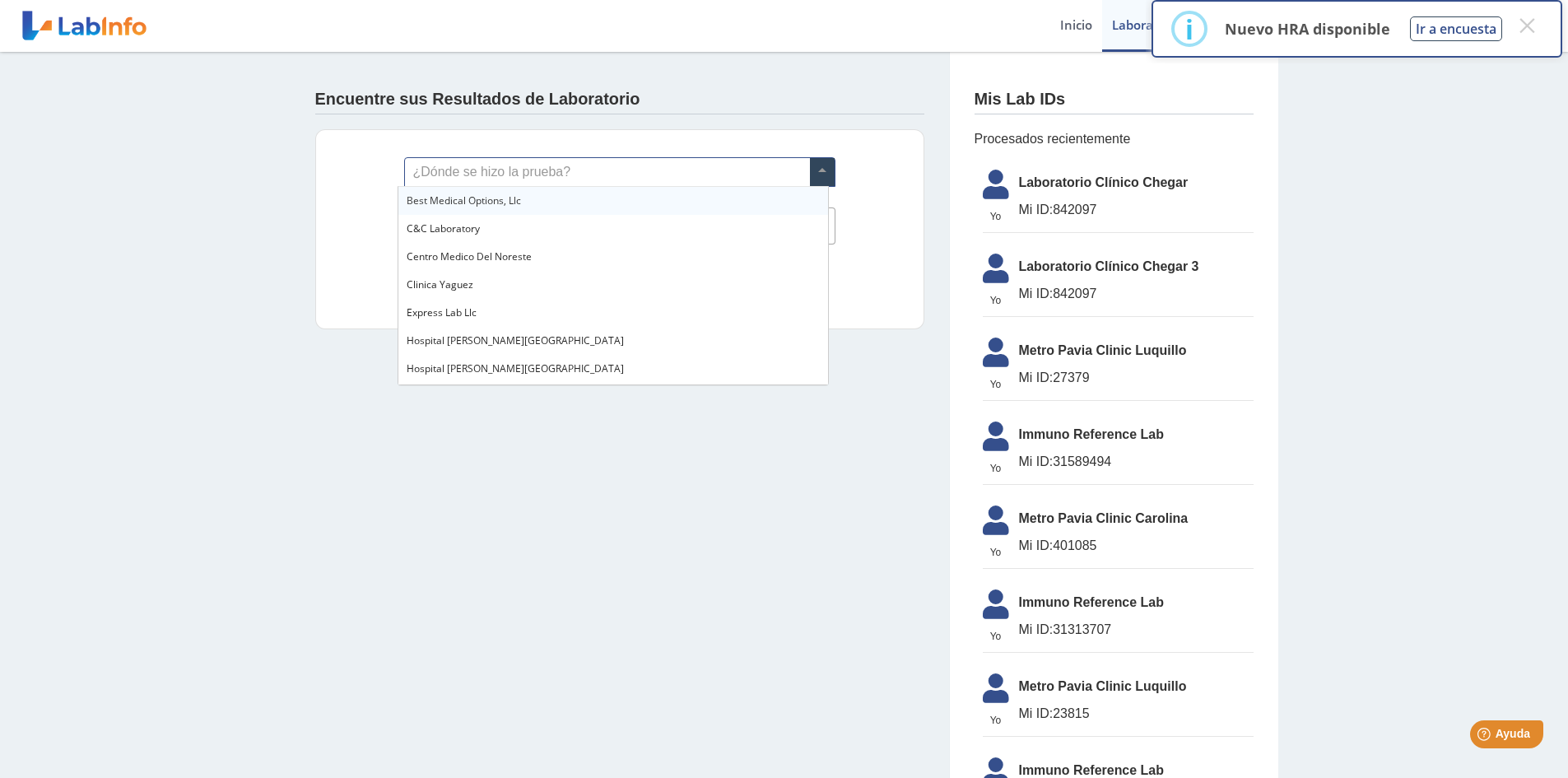
click at [819, 179] on span at bounding box center [822, 172] width 25 height 28
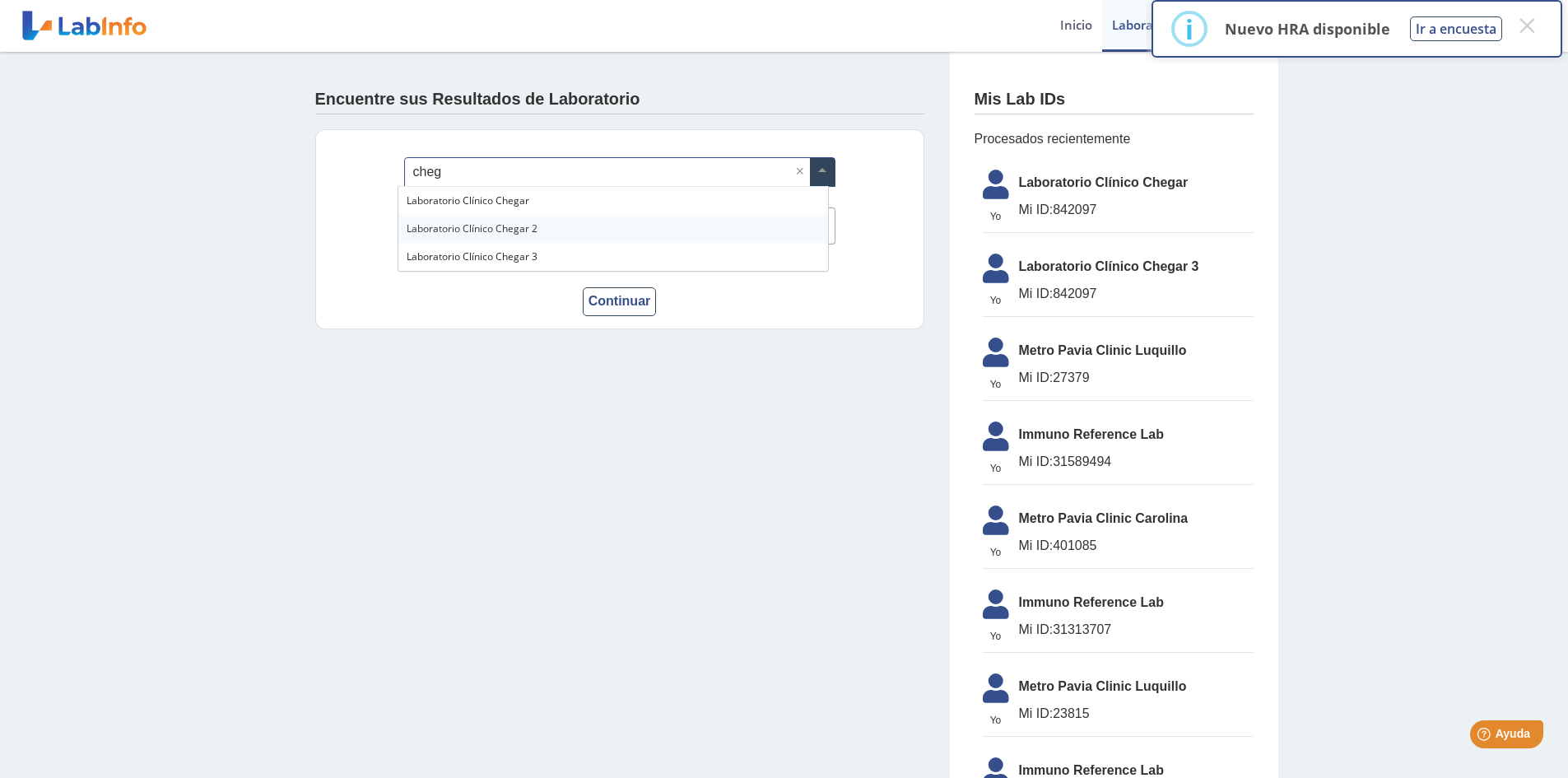
type input "chega"
click at [568, 254] on div "Laboratorio Clínico Chegar 3" at bounding box center [613, 257] width 429 height 28
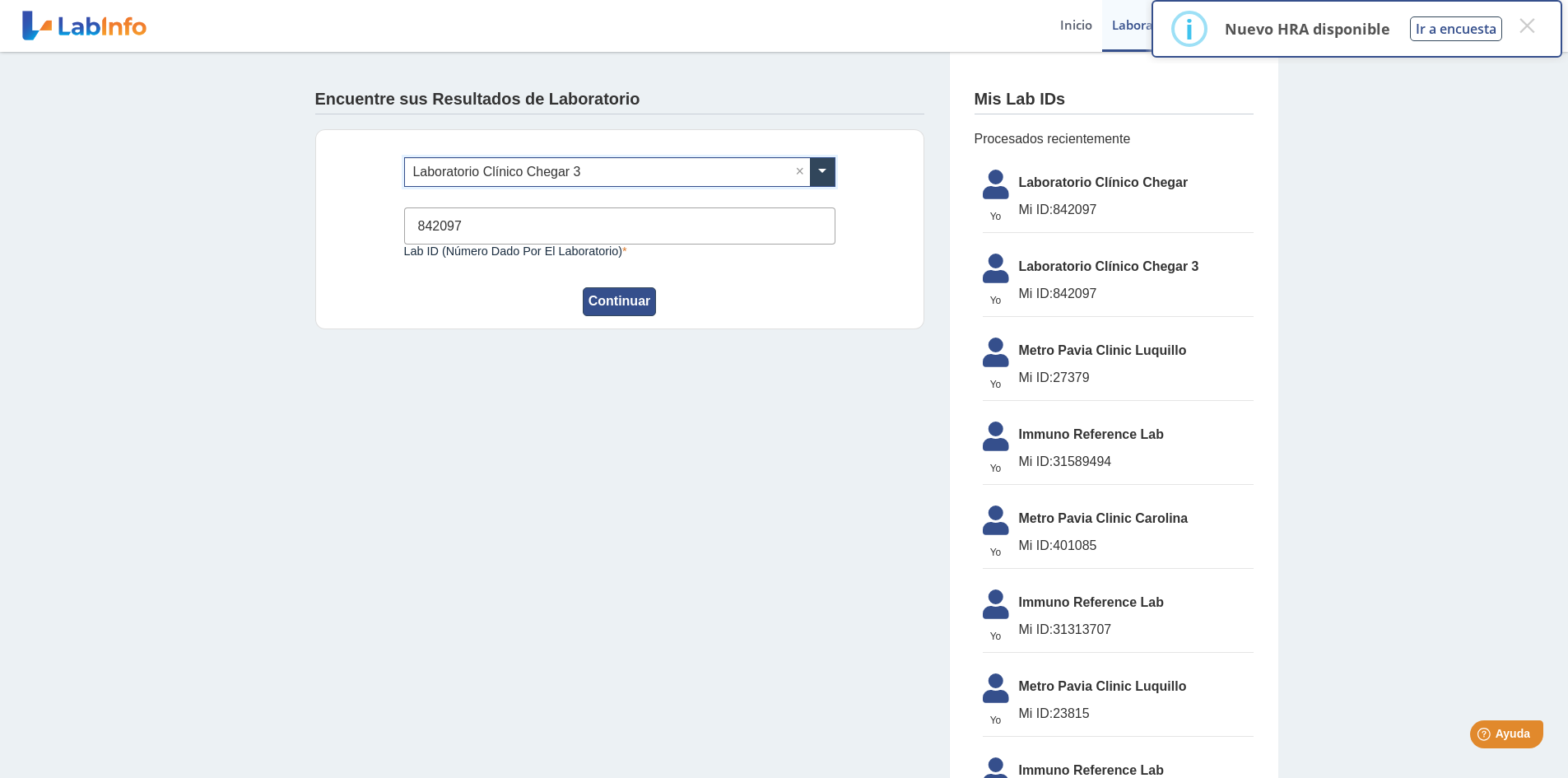
click at [618, 304] on button "Continuar" at bounding box center [619, 301] width 74 height 29
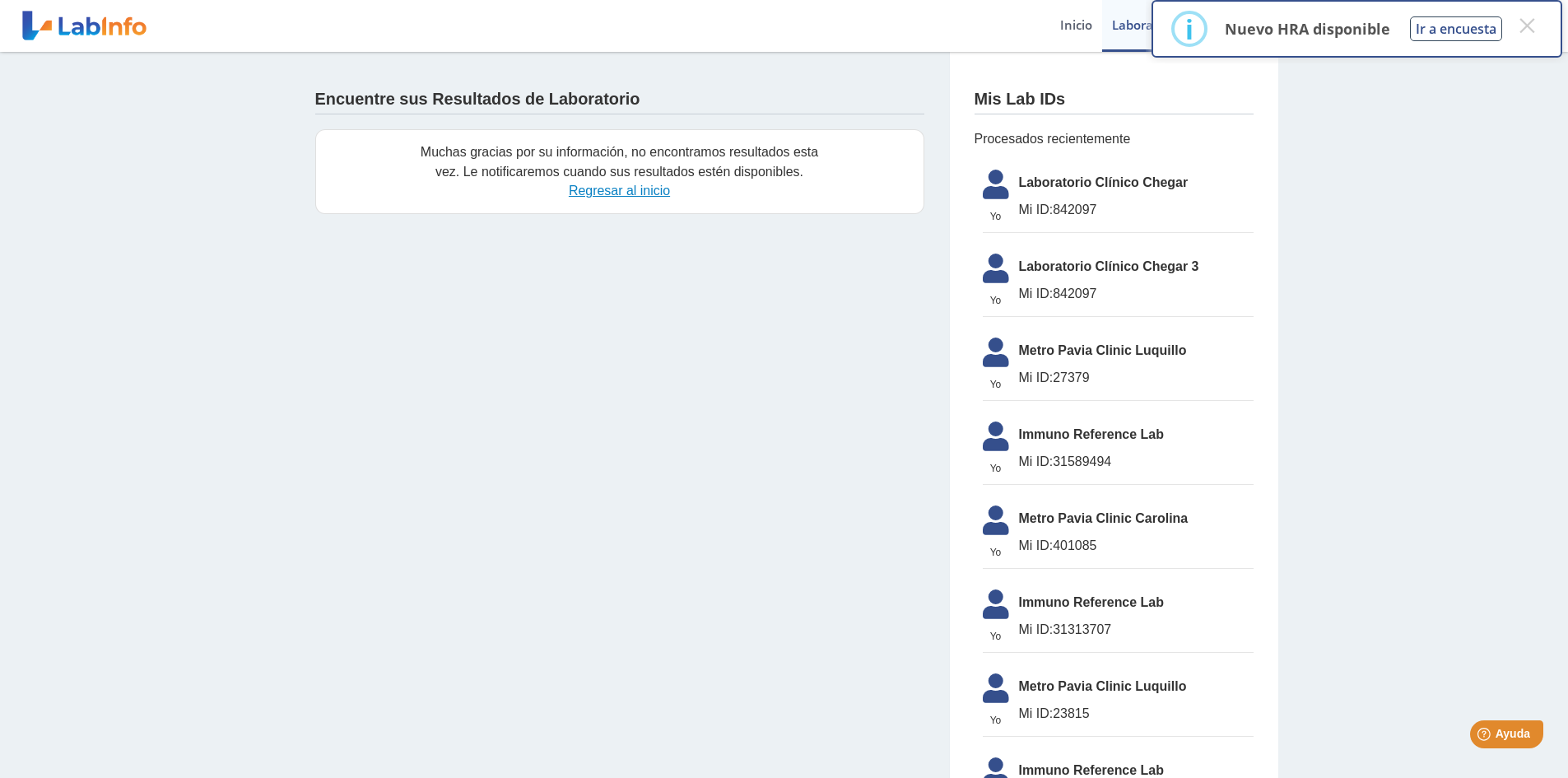
click at [628, 195] on link "Regresar al inicio" at bounding box center [619, 190] width 101 height 14
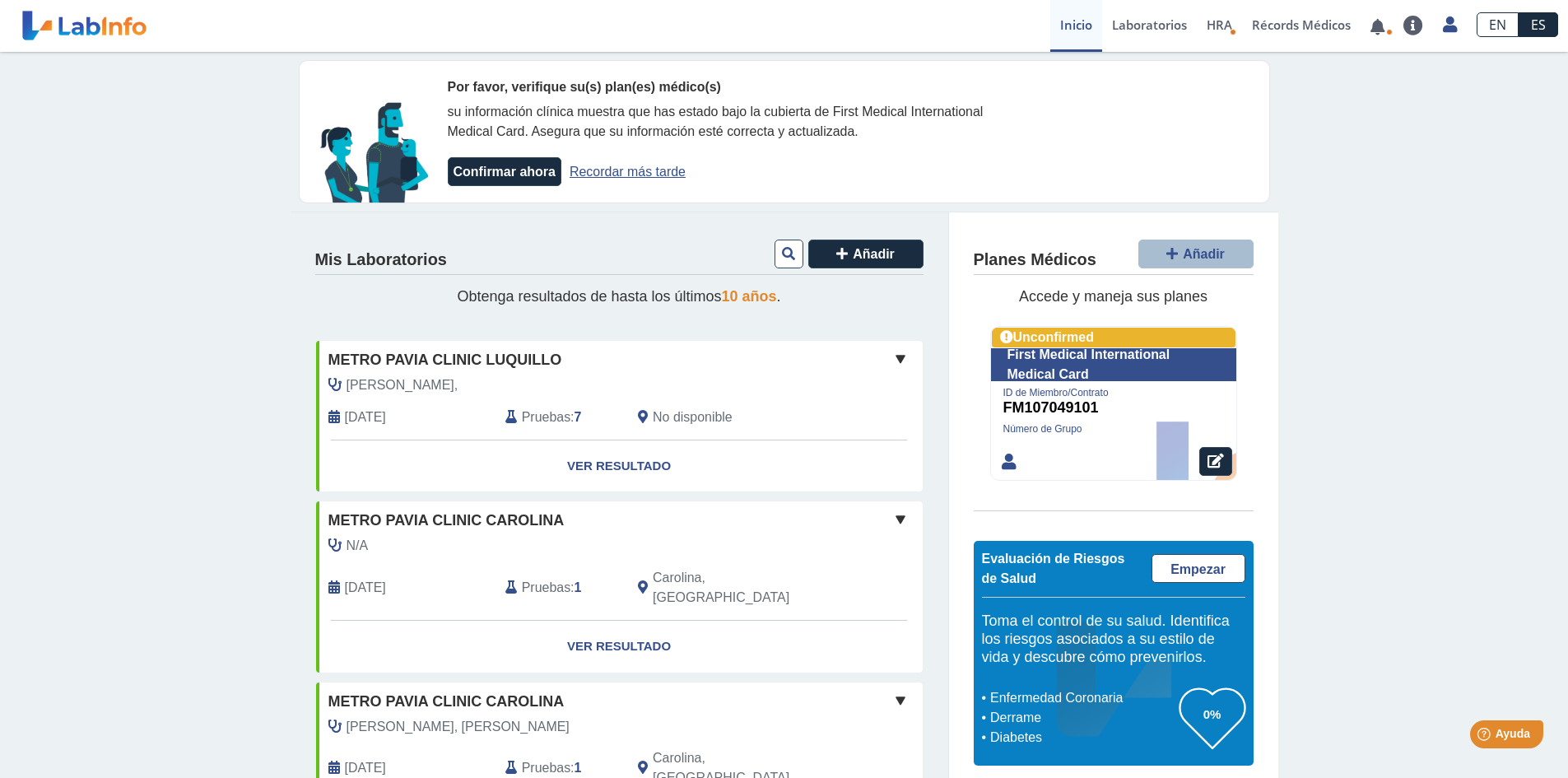
click at [895, 359] on span at bounding box center [900, 359] width 19 height 19
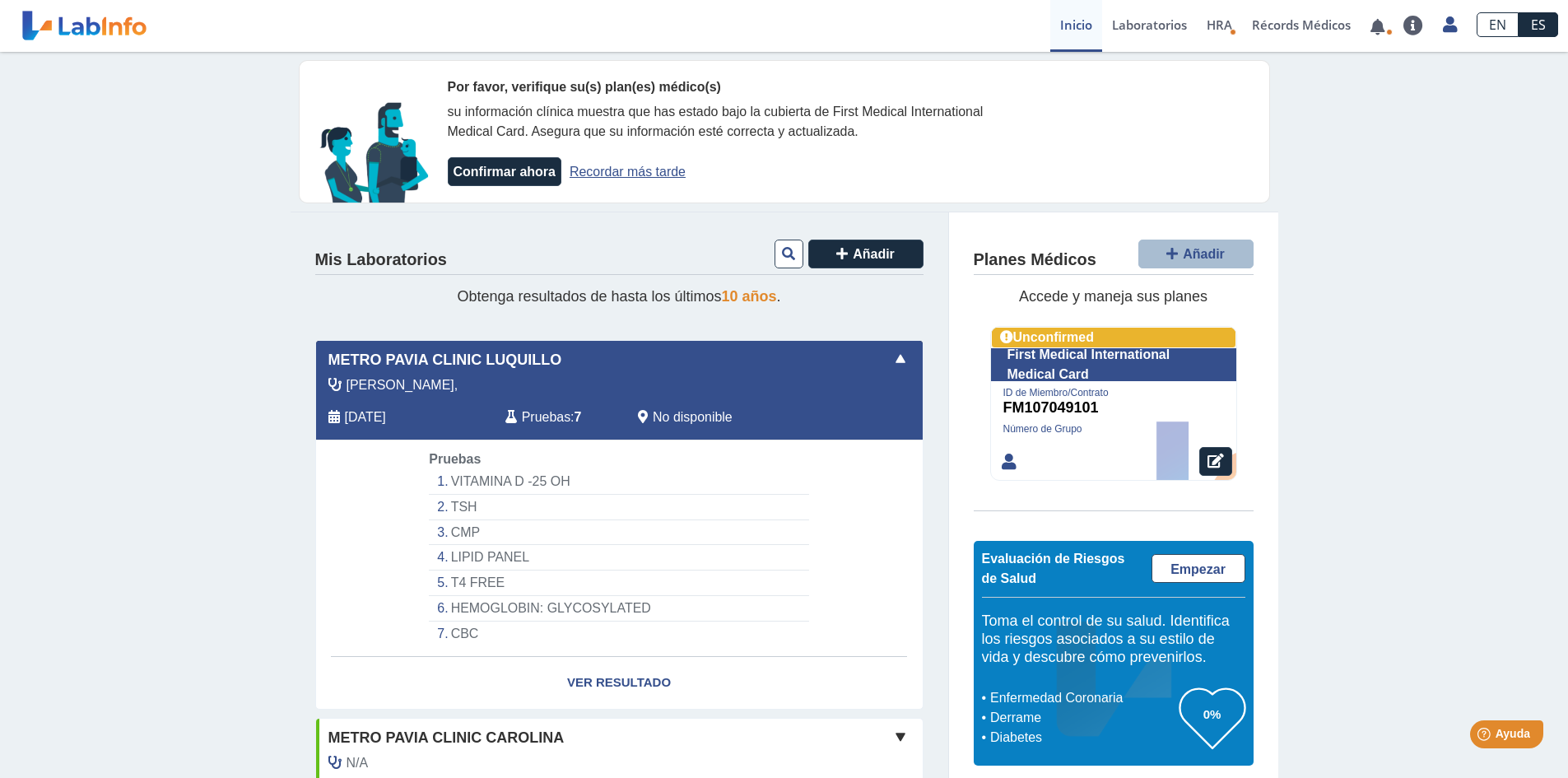
click at [895, 359] on span at bounding box center [900, 359] width 19 height 19
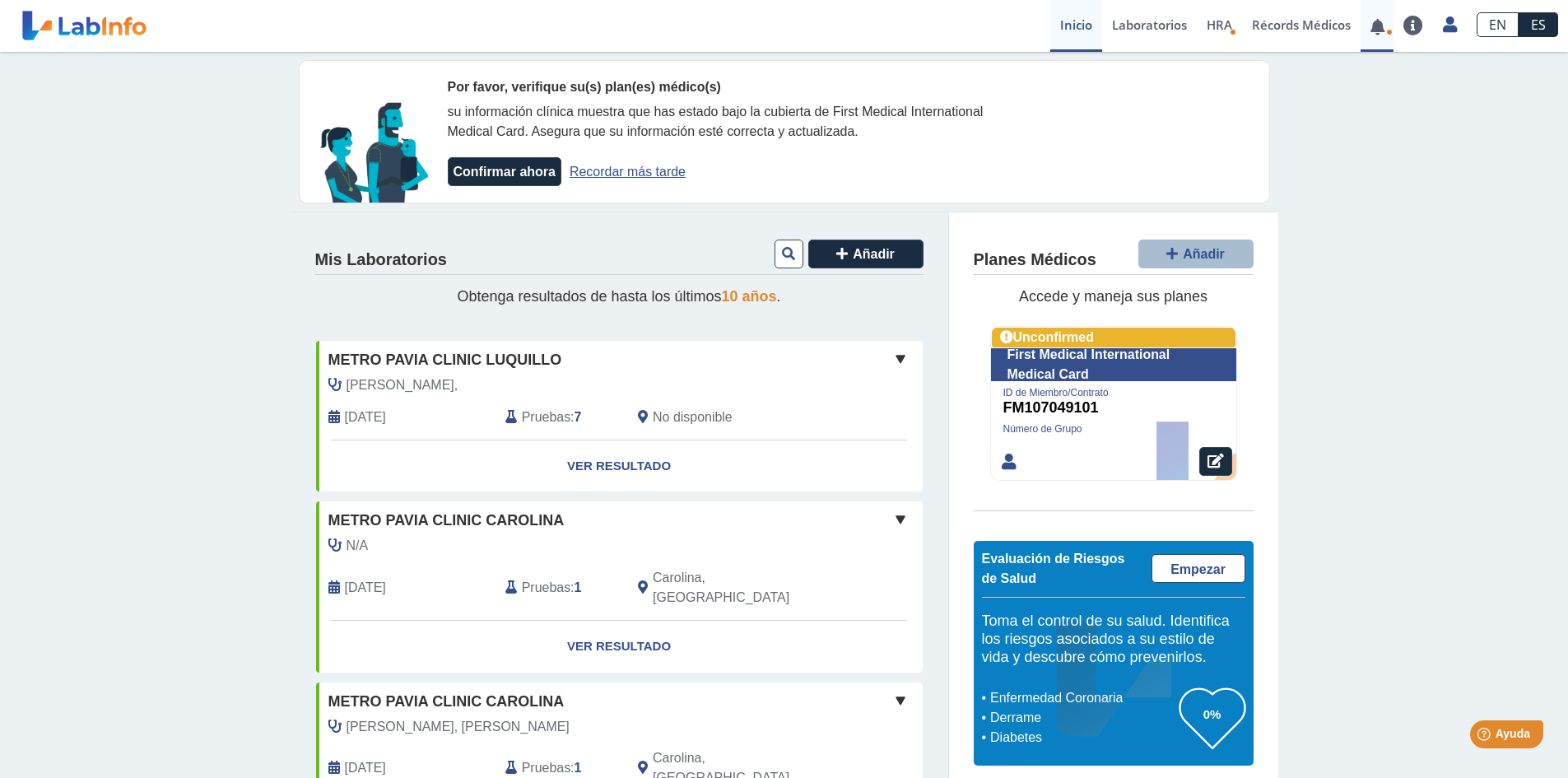
click at [1383, 34] on span at bounding box center [1377, 26] width 34 height 52
click at [1382, 33] on link at bounding box center [1377, 26] width 34 height 12
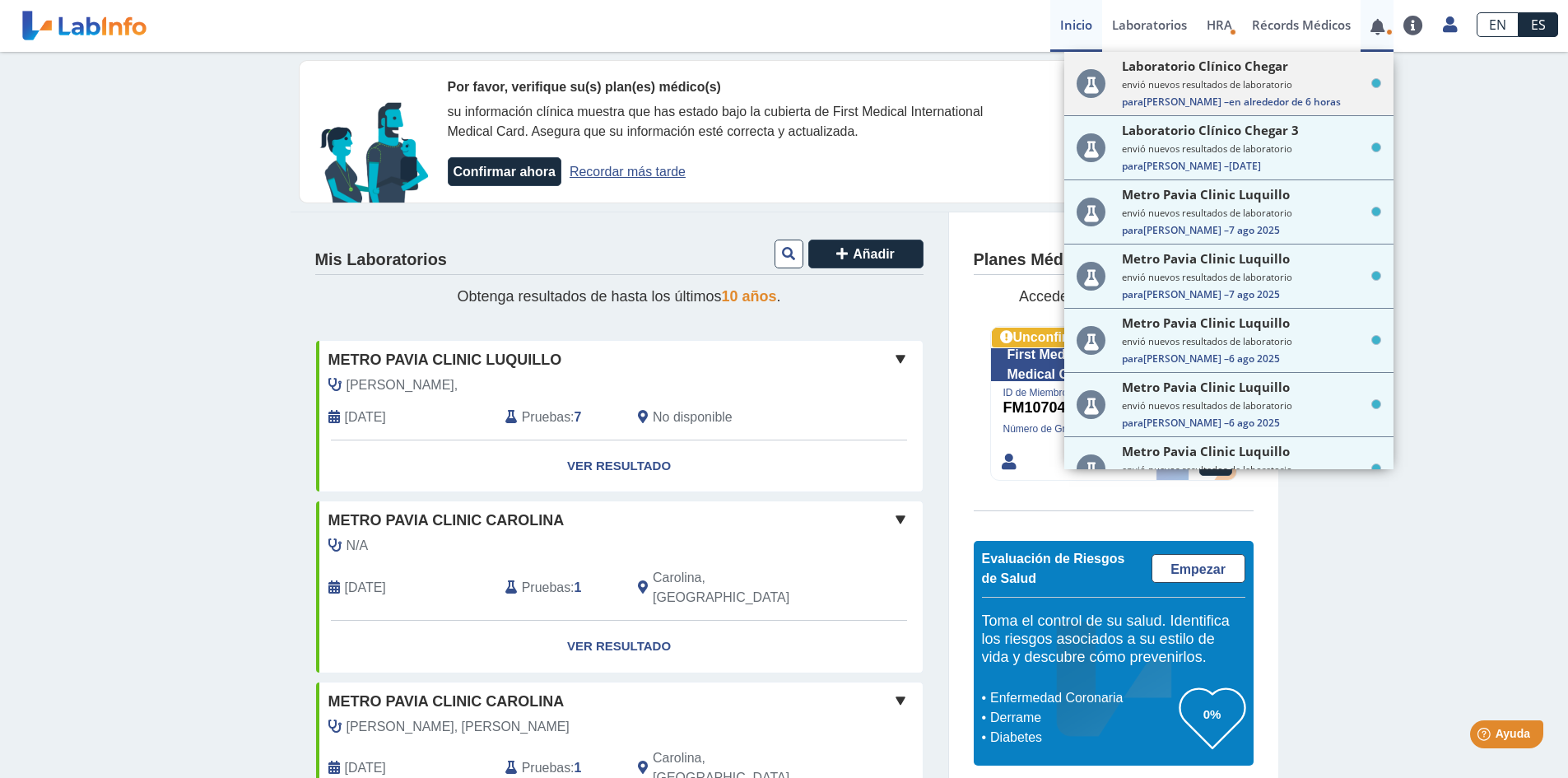
click at [1147, 96] on span "Para Nancy N. – en alrededor de 6 horas" at bounding box center [1251, 101] width 259 height 14
